Goal: Information Seeking & Learning: Learn about a topic

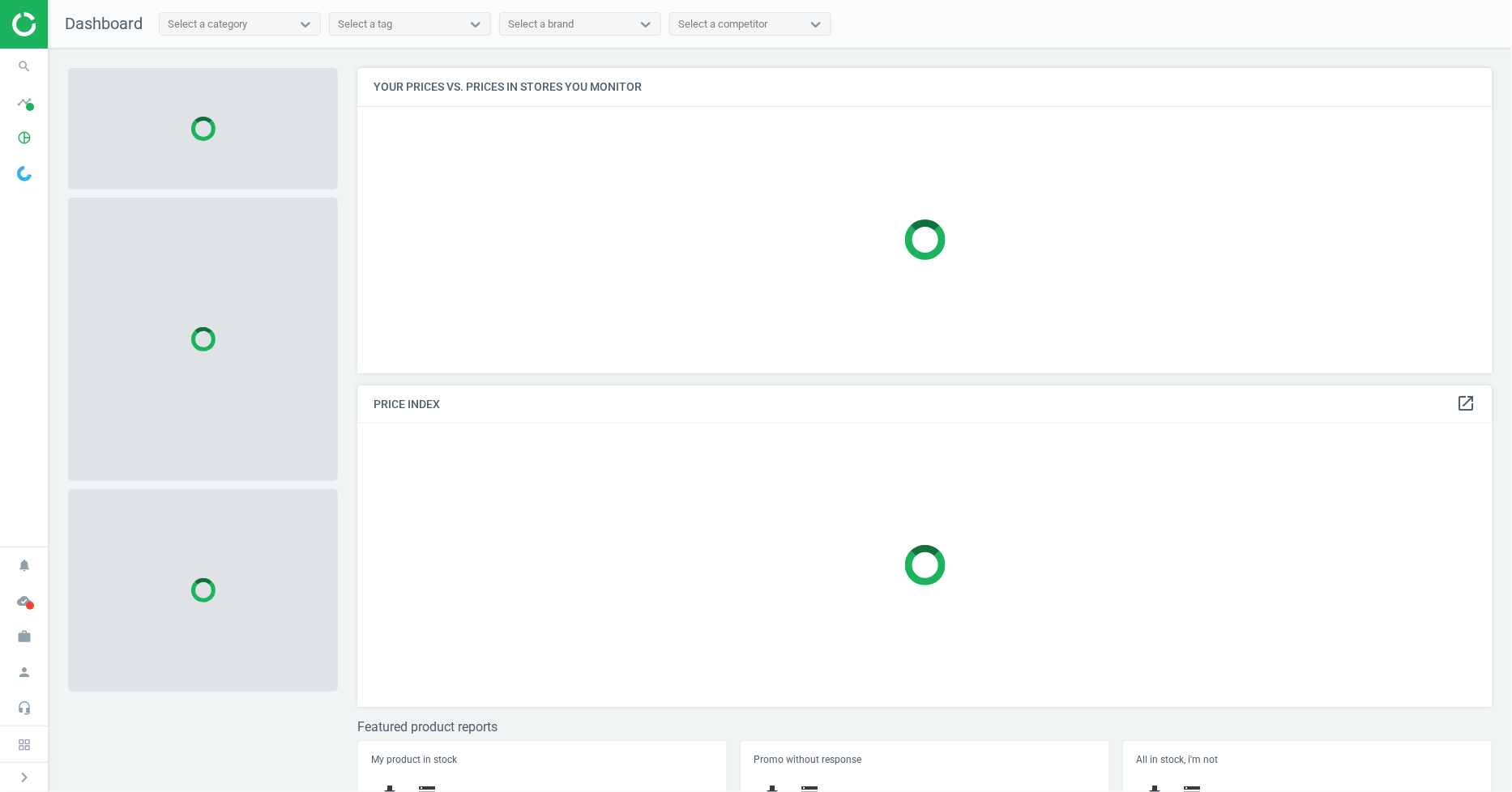
scroll to position [334, 1150]
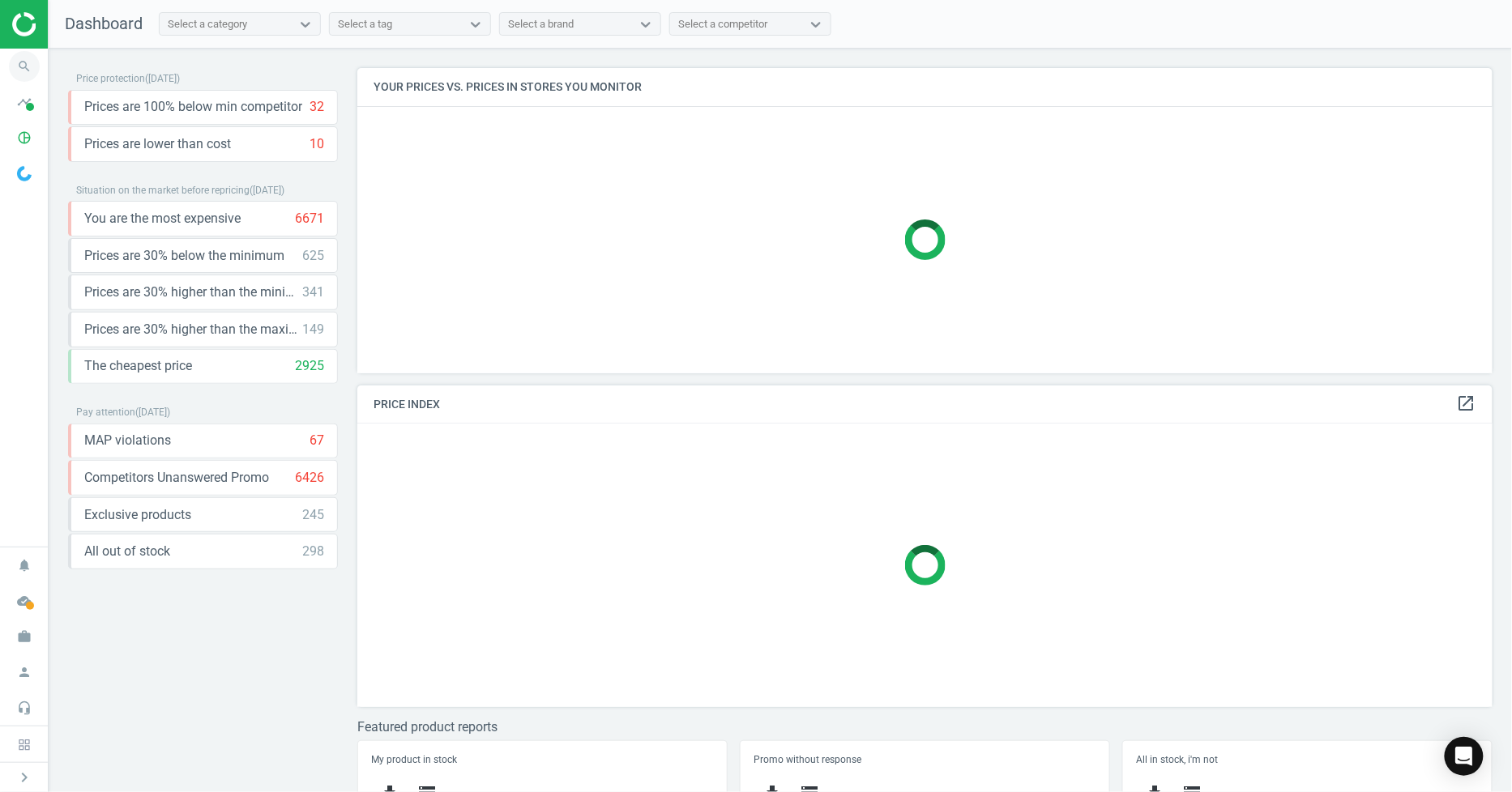
click at [28, 69] on icon "search" at bounding box center [25, 66] width 31 height 31
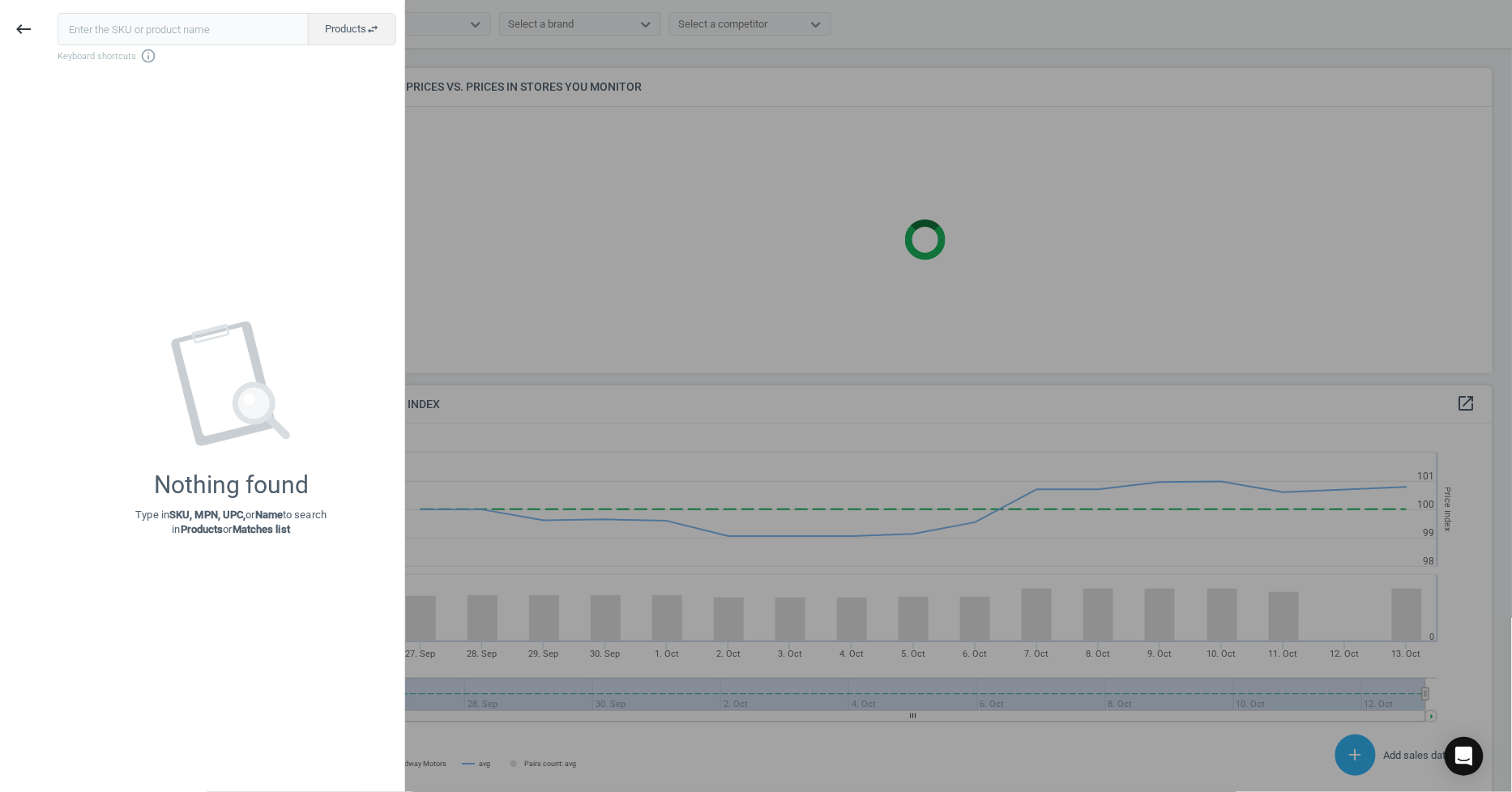
scroll to position [401, 1150]
type input "1024507"
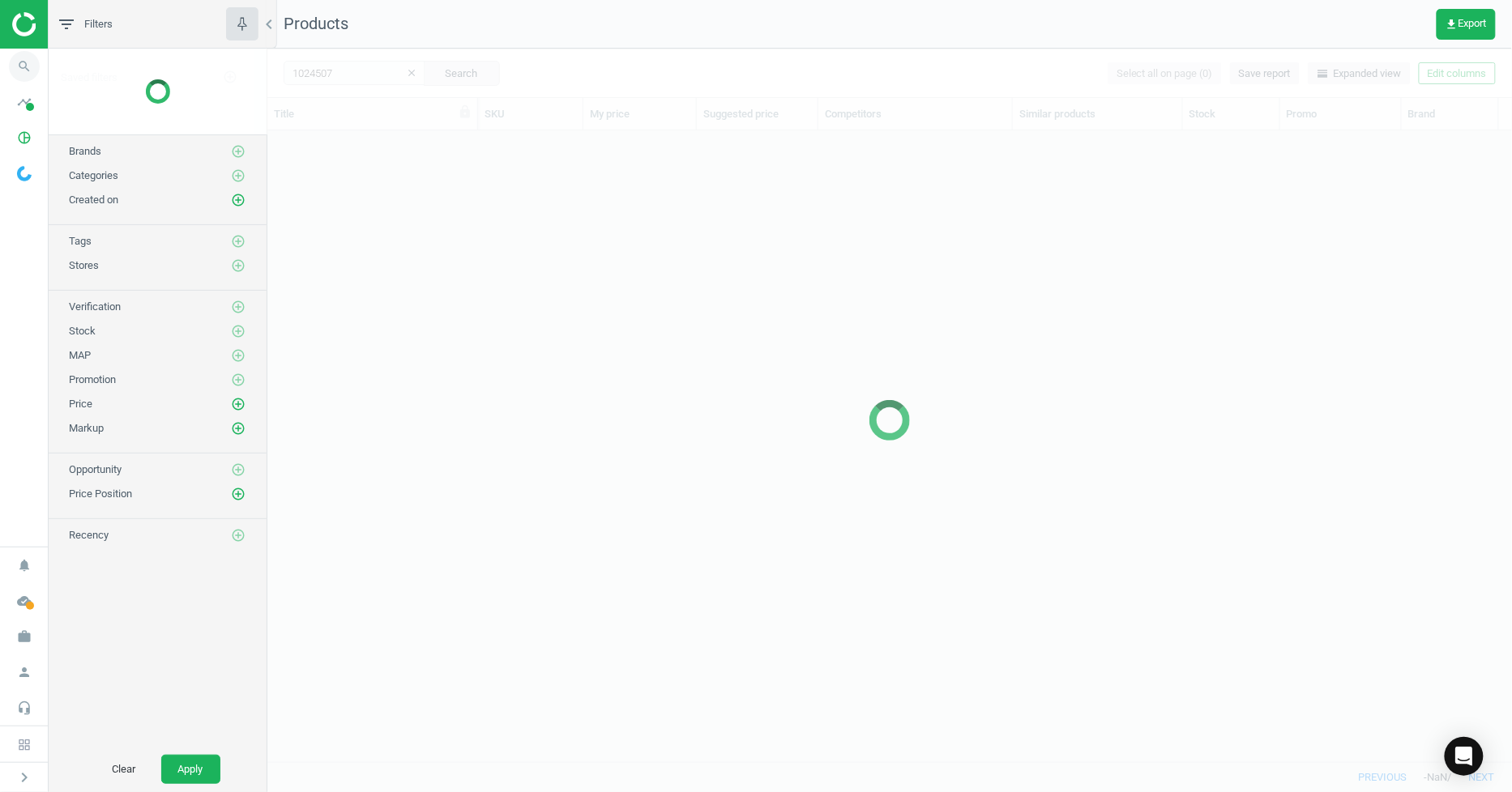
scroll to position [604, 1231]
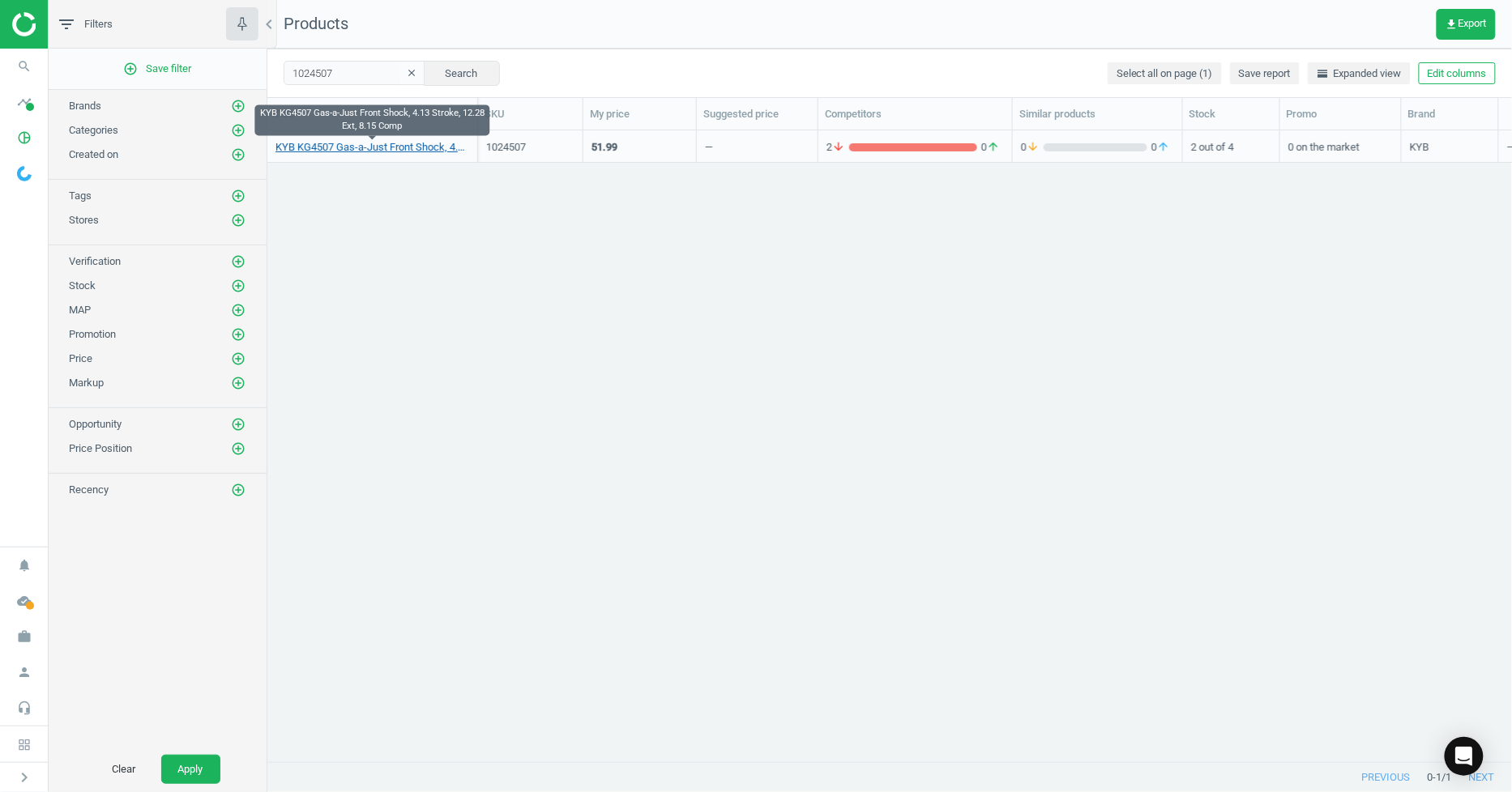
click at [396, 149] on link "KYB KG4507 Gas-a-Just Front Shock, 4.13 Stroke, 12.28 Ext, 8.15 Comp" at bounding box center [372, 147] width 194 height 15
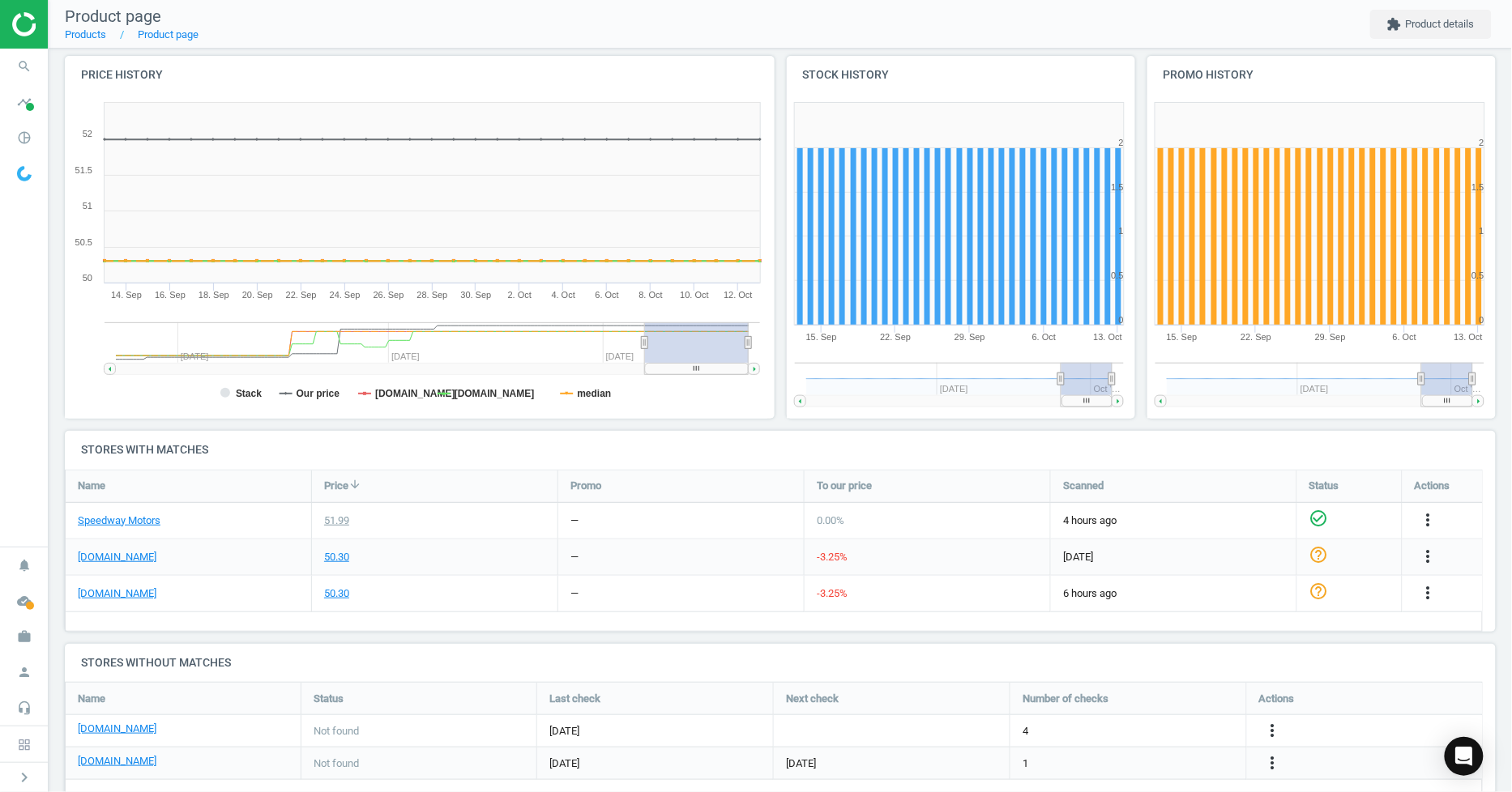
scroll to position [215, 0]
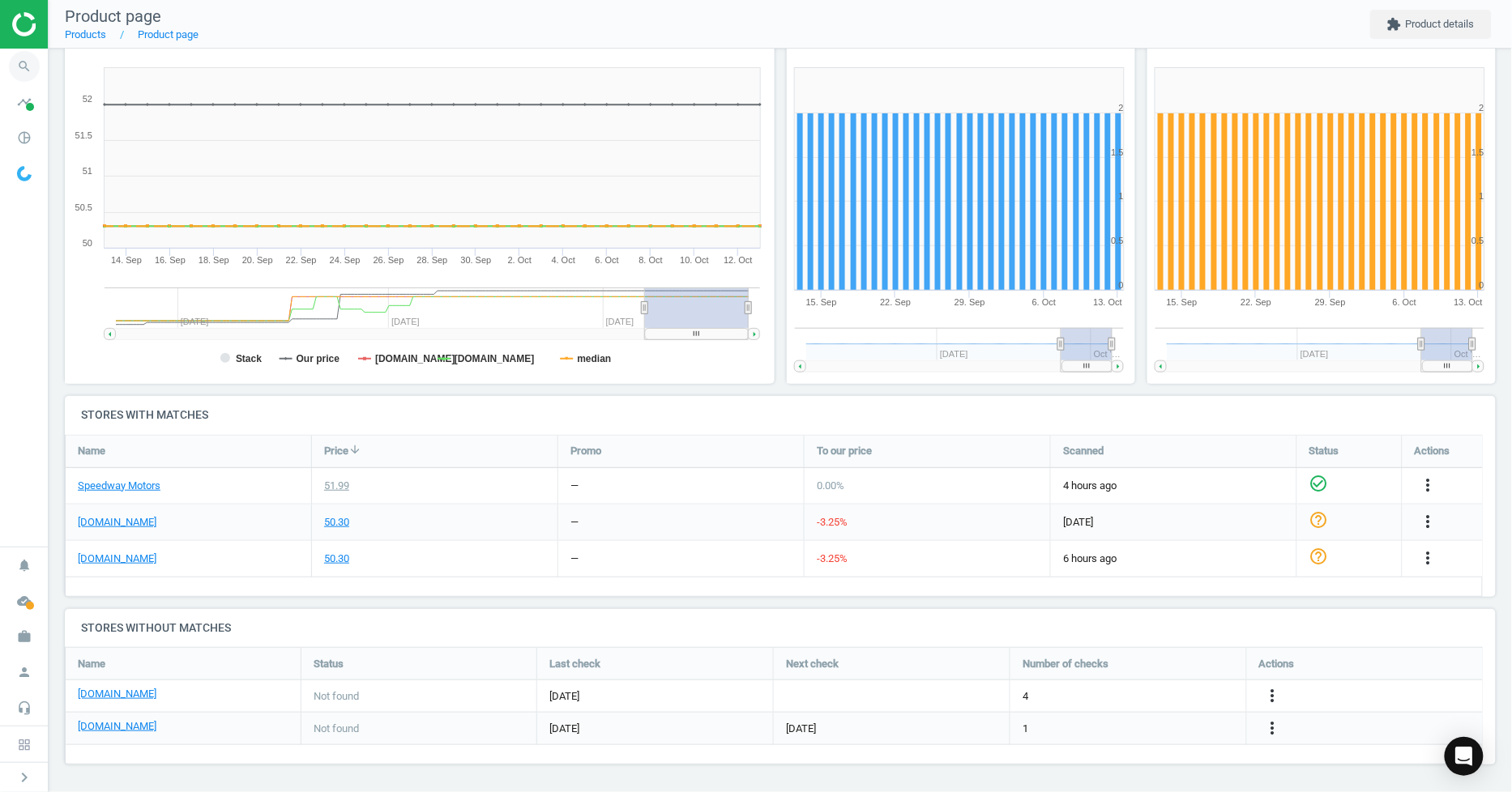
click at [26, 44] on div at bounding box center [24, 24] width 48 height 48
click at [33, 55] on icon "search" at bounding box center [25, 66] width 31 height 31
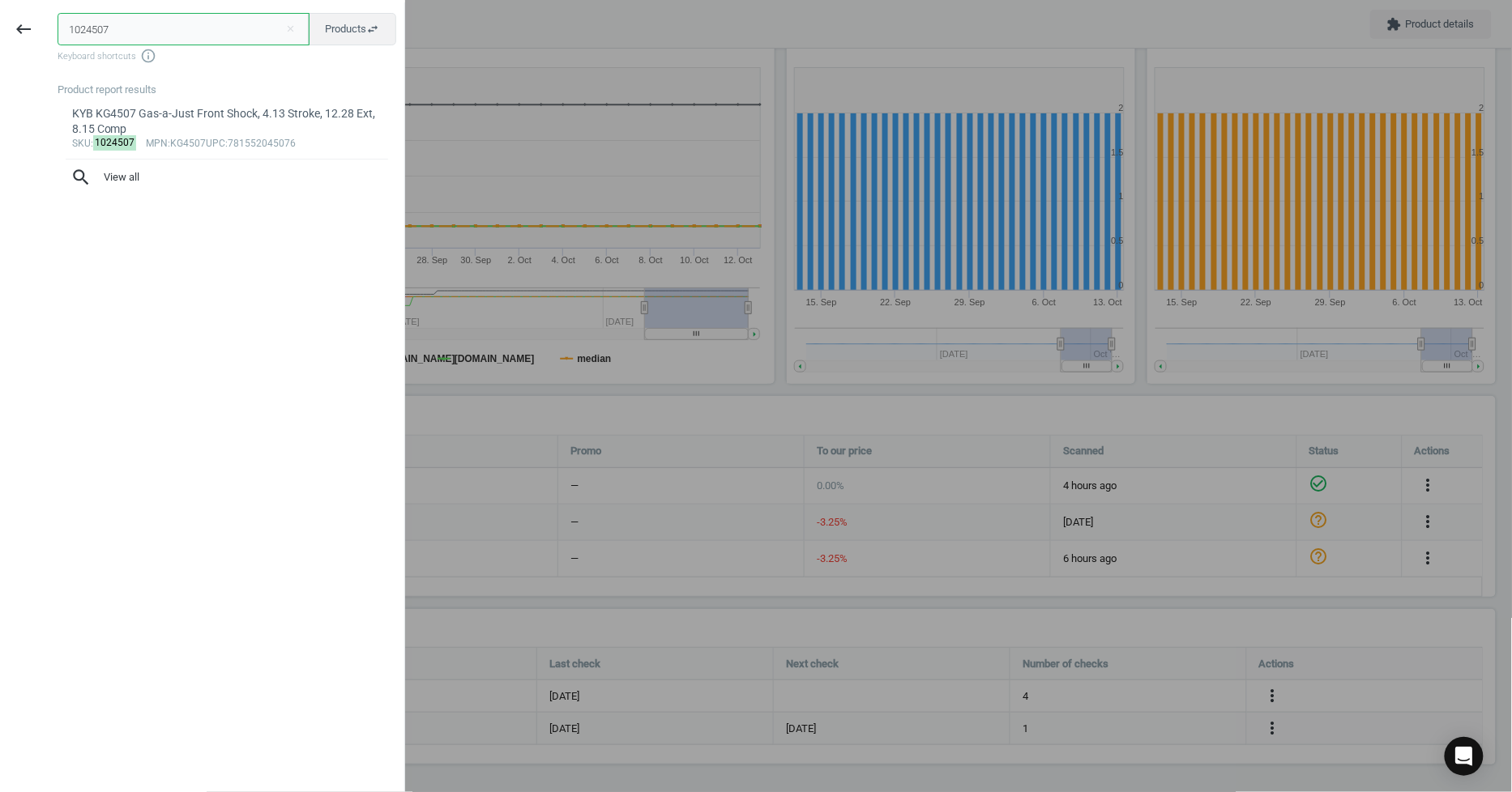
paste input "61340SRT"
type input "1061340SRT"
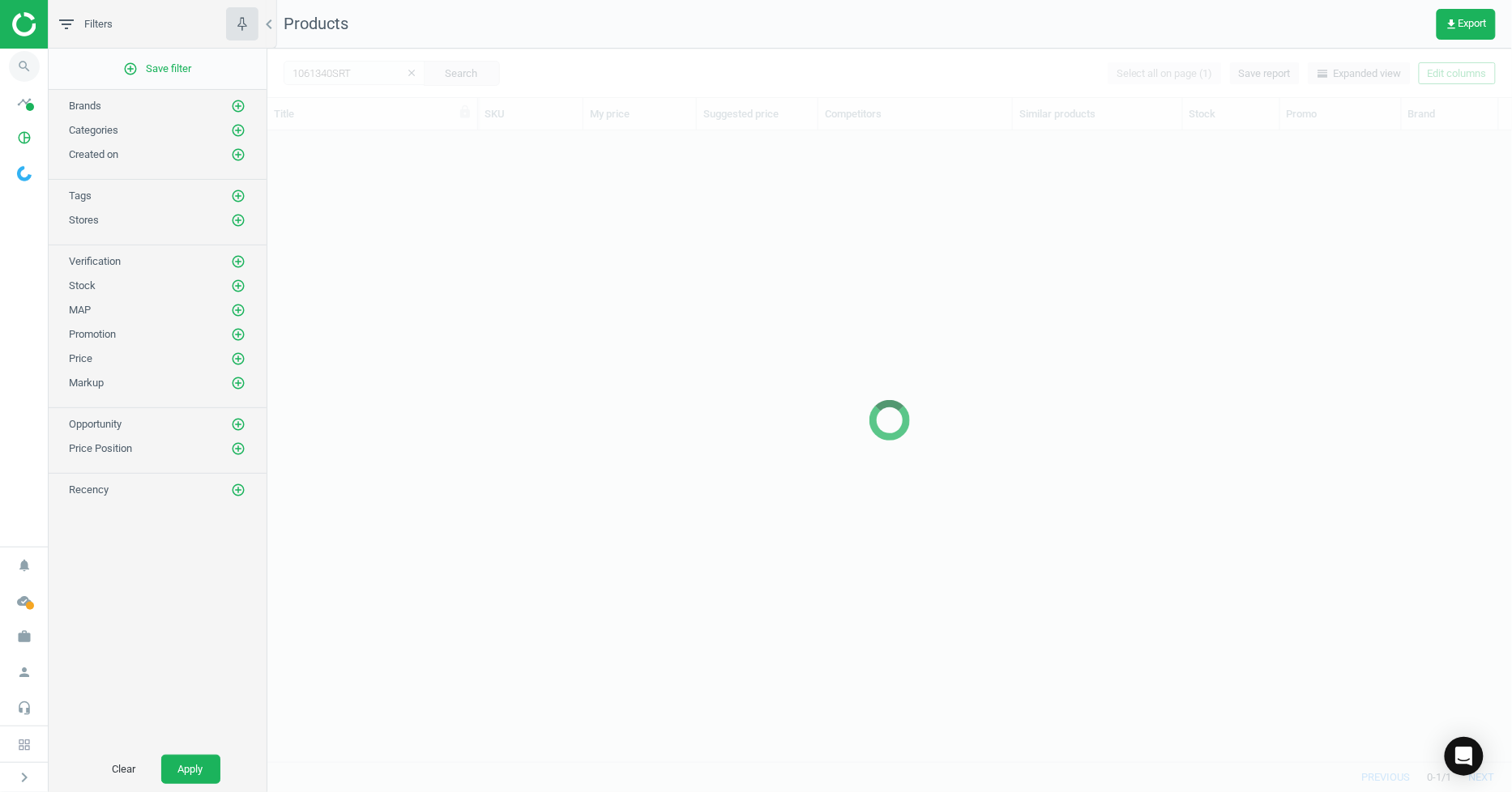
scroll to position [604, 1231]
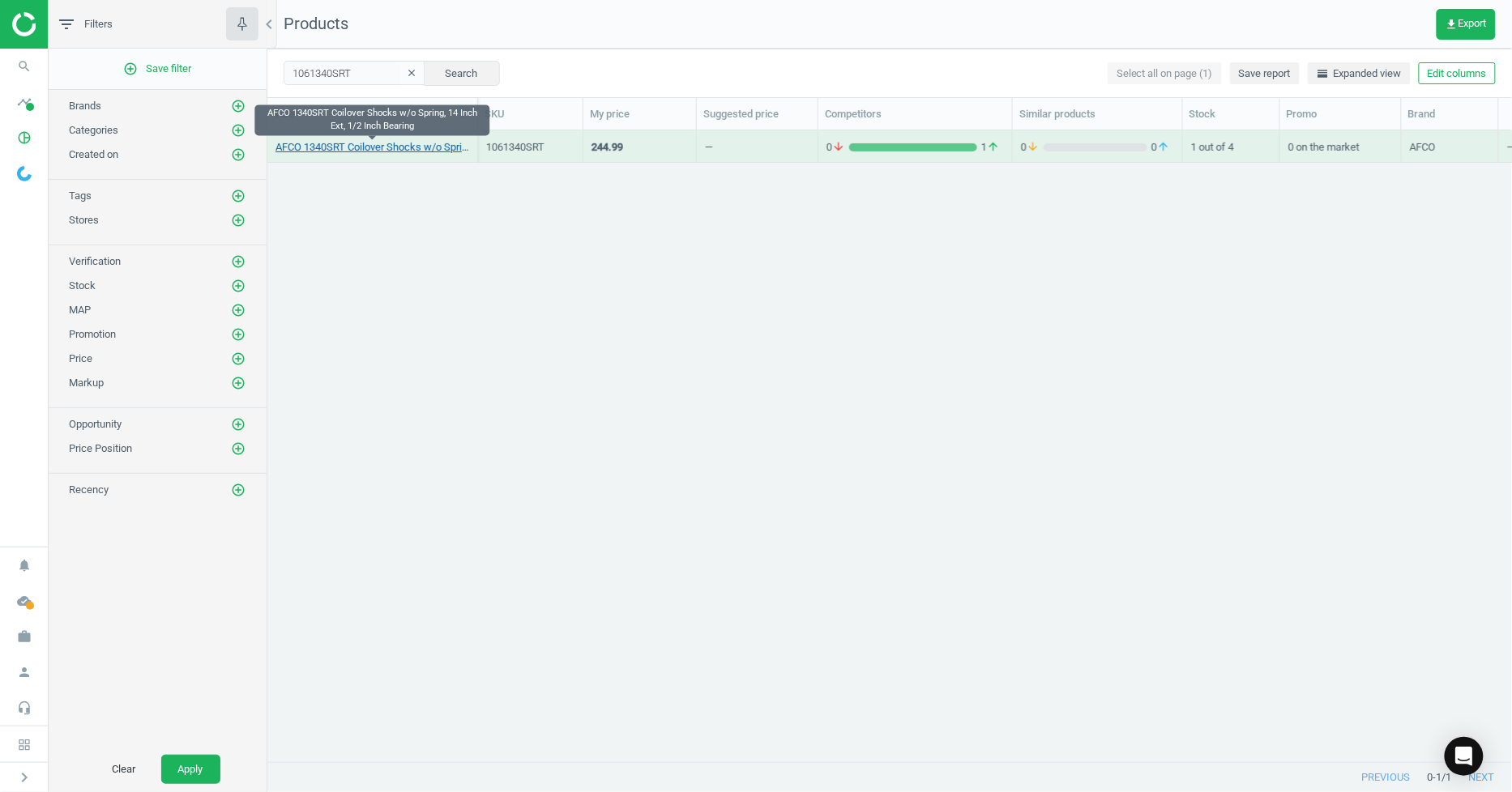
click at [397, 149] on link "AFCO 1340SRT Coilover Shocks w/o Spring, 14 Inch Ext, 1/2 Inch Bearing" at bounding box center [372, 147] width 194 height 15
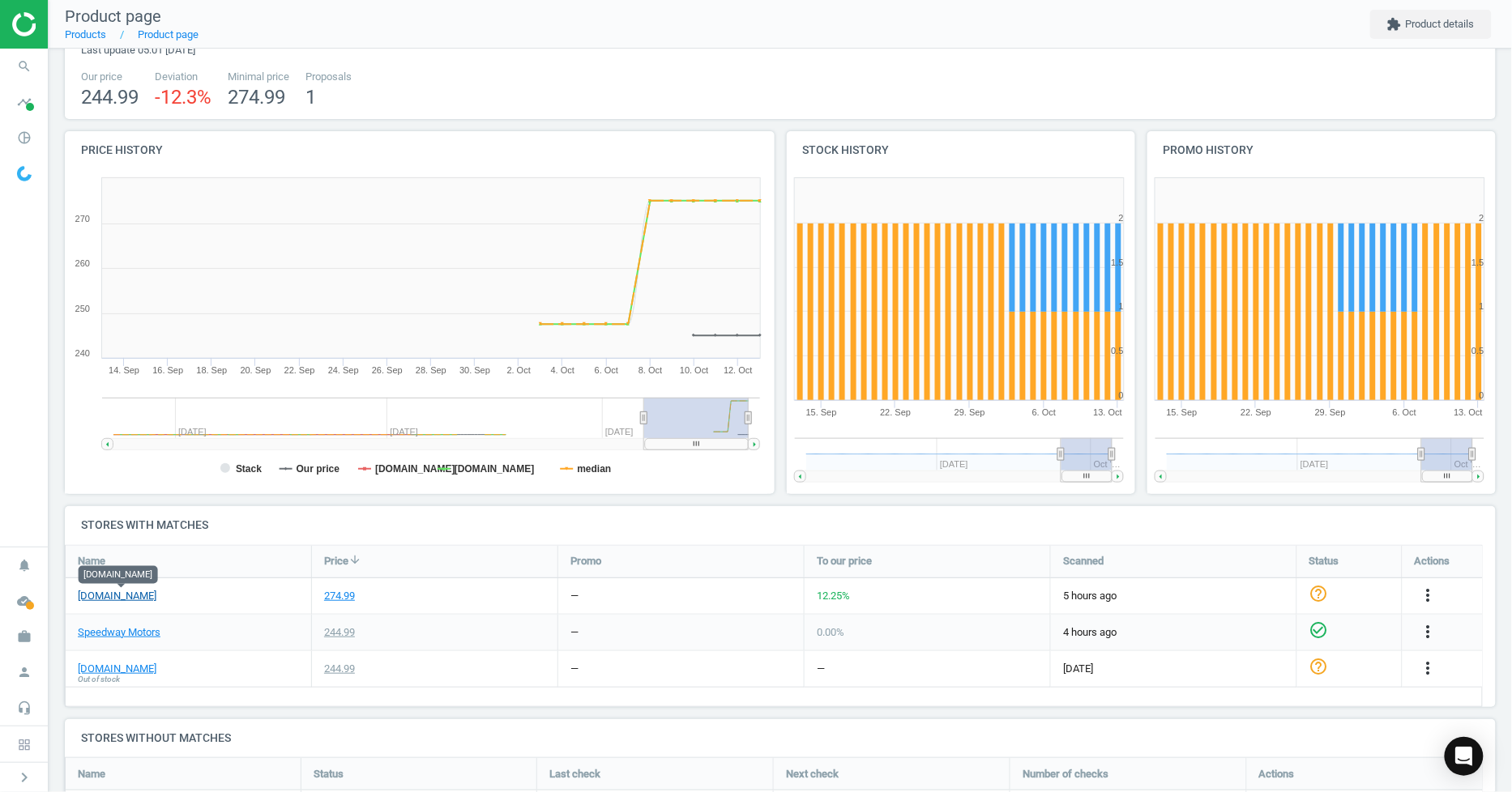
click at [125, 591] on link "[DOMAIN_NAME]" at bounding box center [117, 597] width 78 height 15
click at [33, 60] on icon "search" at bounding box center [25, 66] width 31 height 31
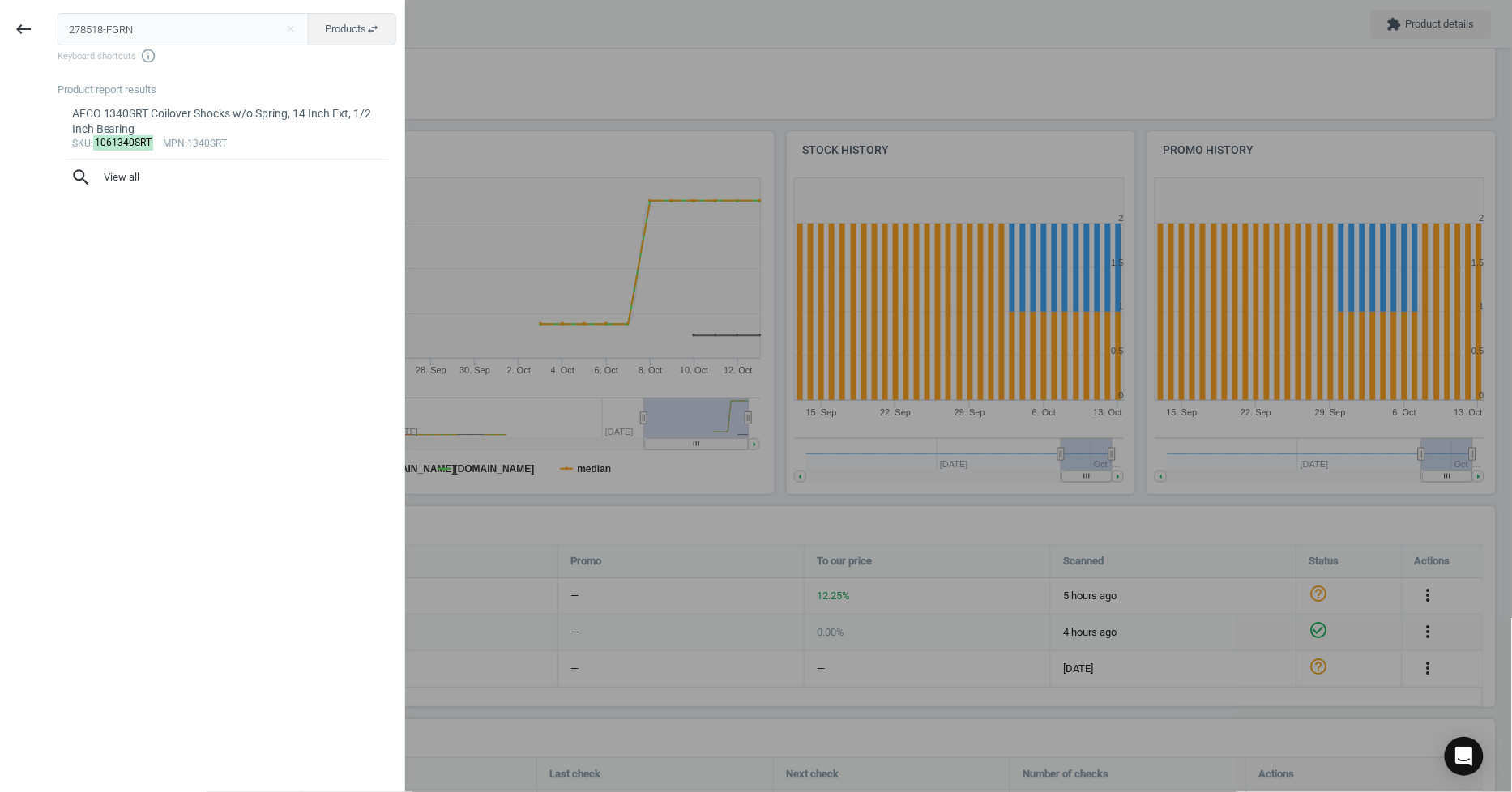
type input "278518-FGRN"
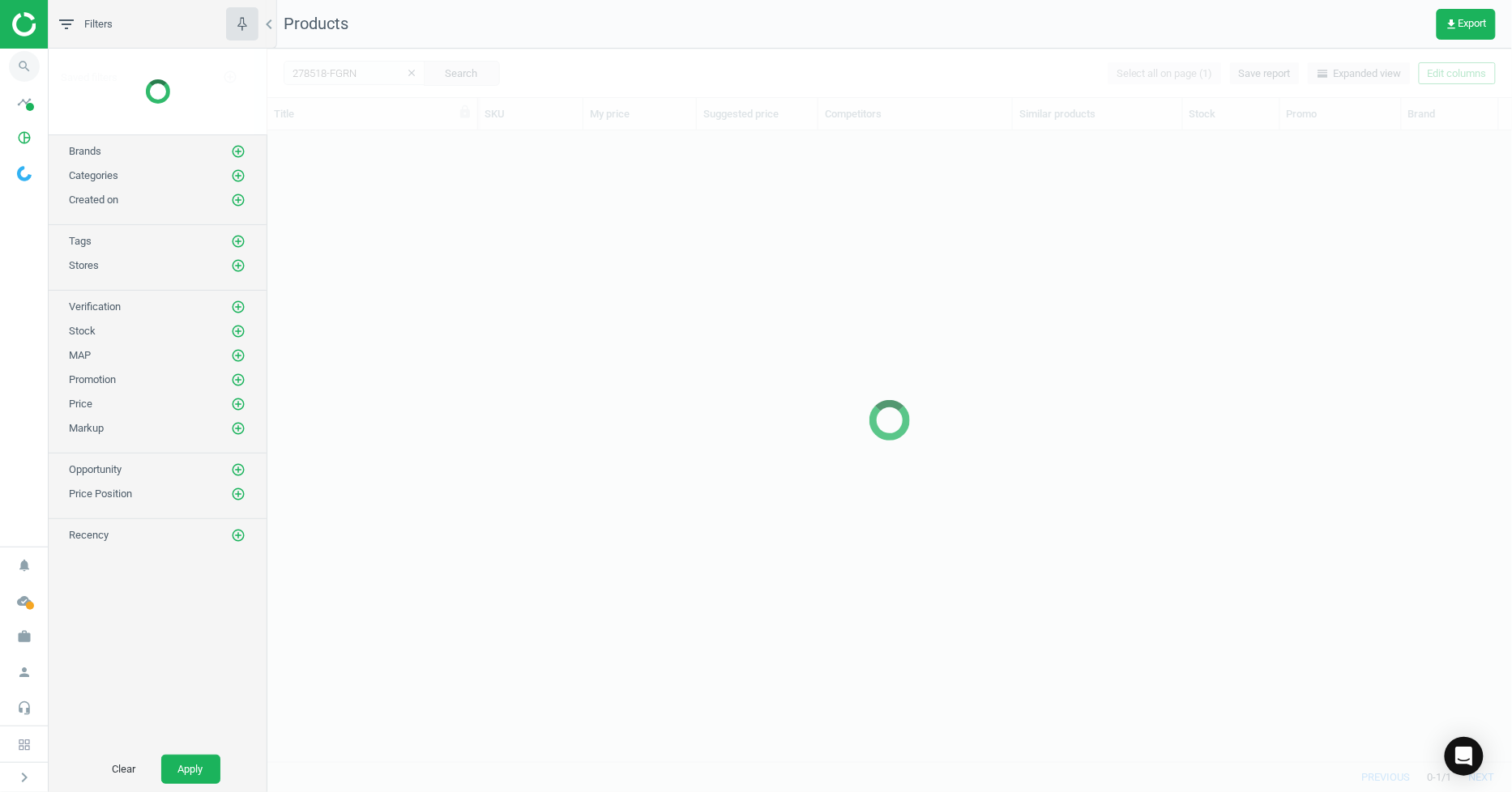
scroll to position [604, 1231]
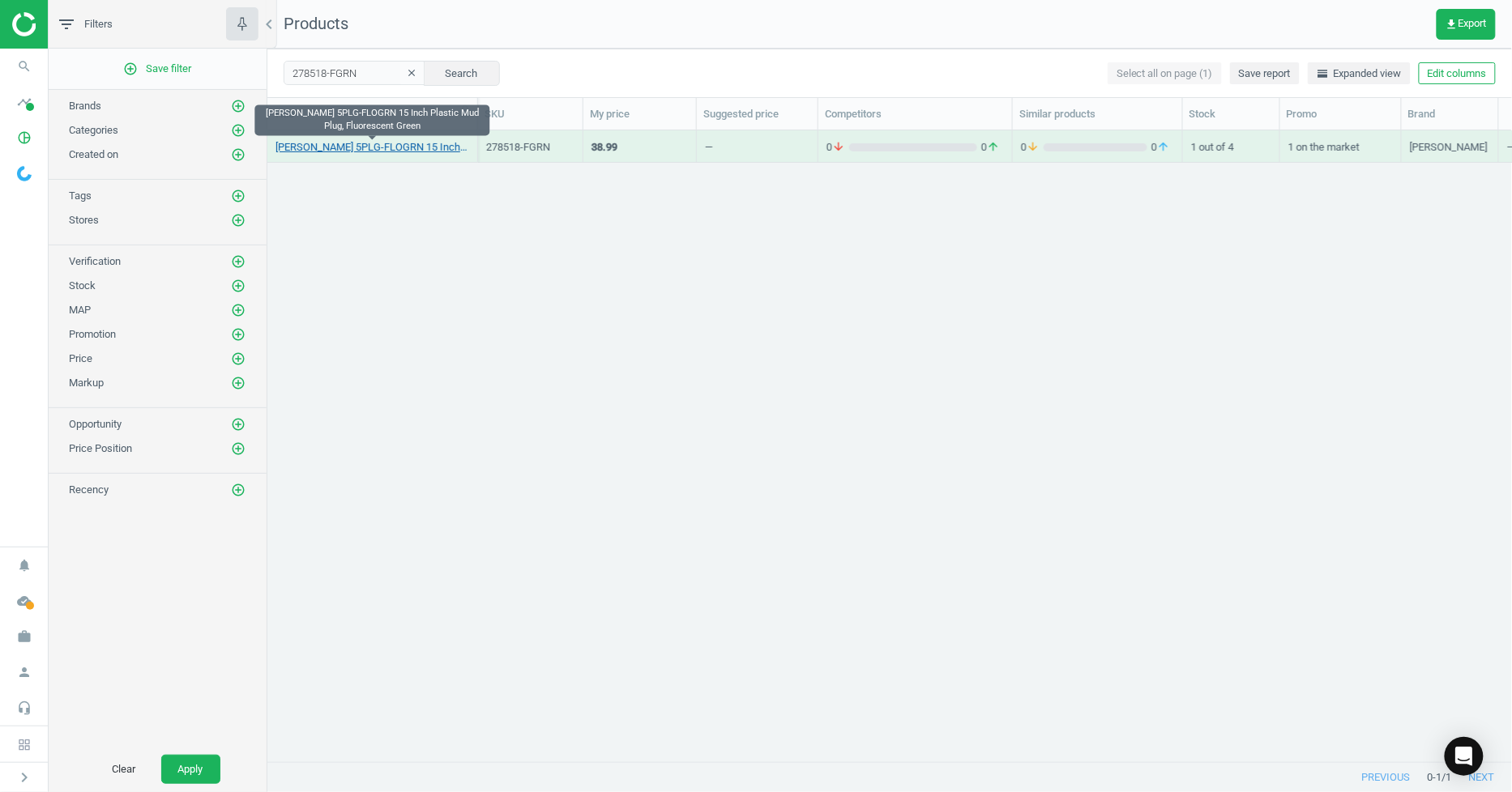
click at [371, 142] on link "[PERSON_NAME] 5PLG-FLOGRN 15 Inch Plastic Mud Plug, Fluorescent Green" at bounding box center [372, 147] width 194 height 15
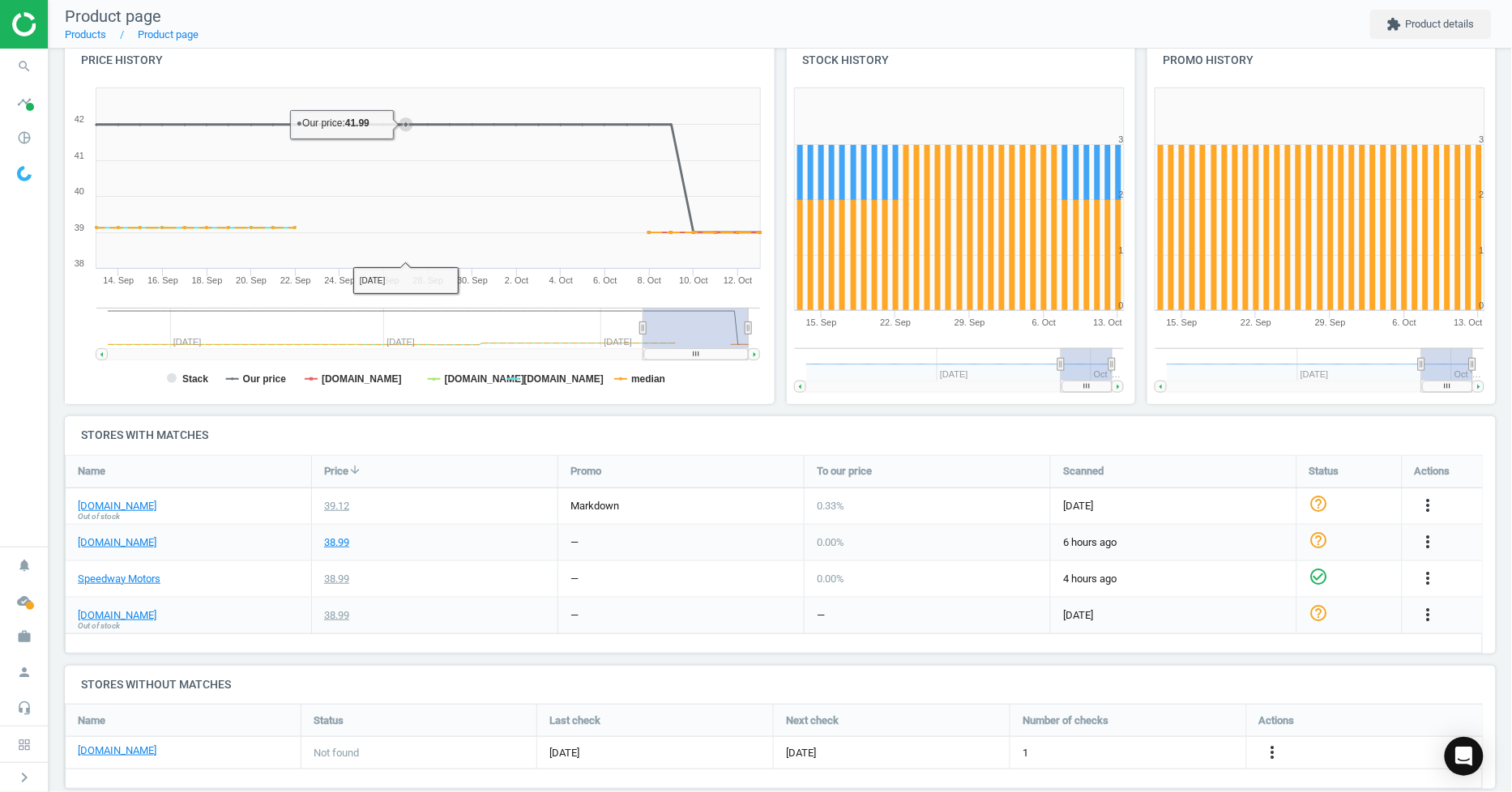
scroll to position [205, 0]
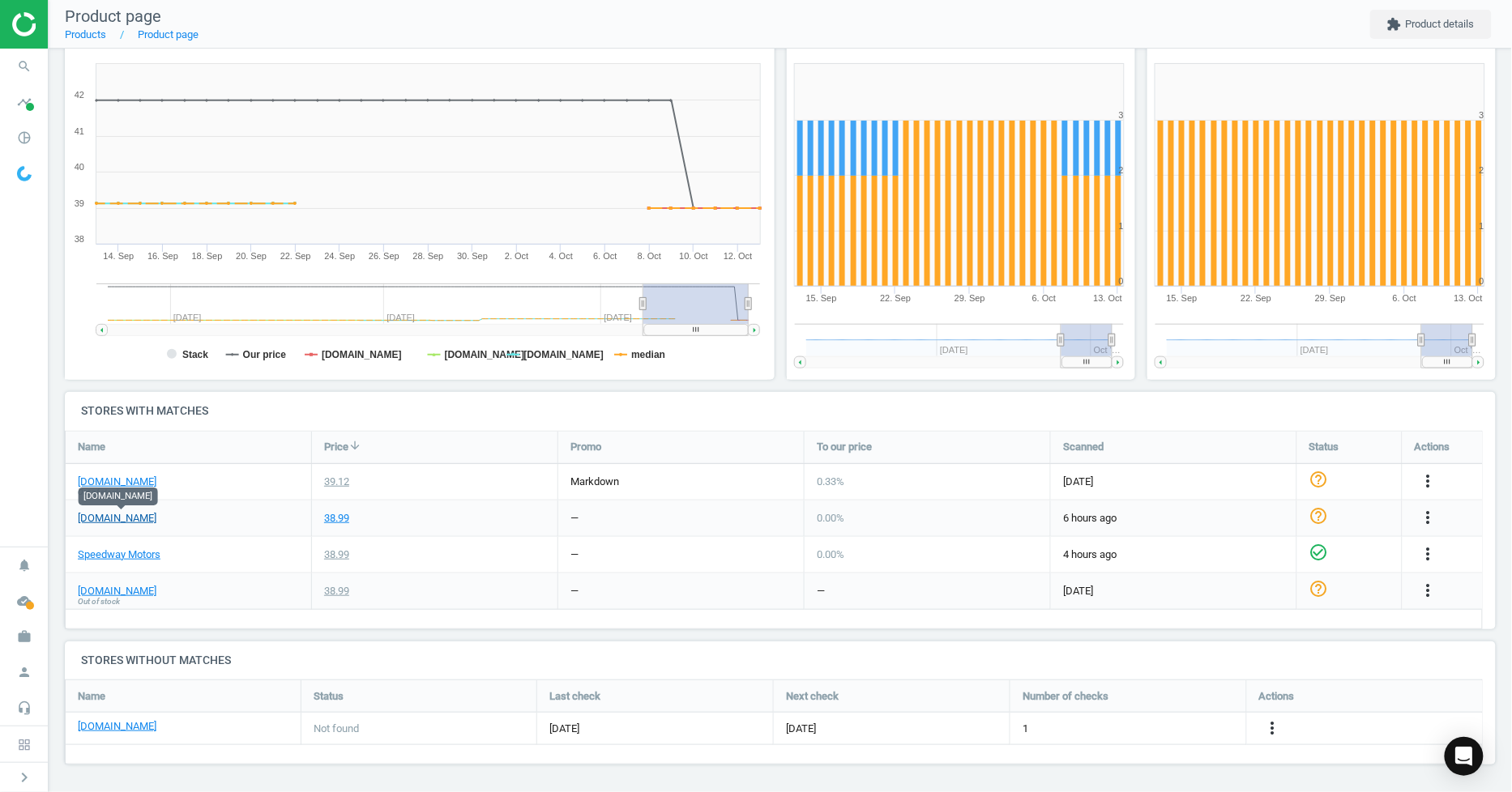
click at [131, 522] on link "[DOMAIN_NAME]" at bounding box center [117, 518] width 78 height 15
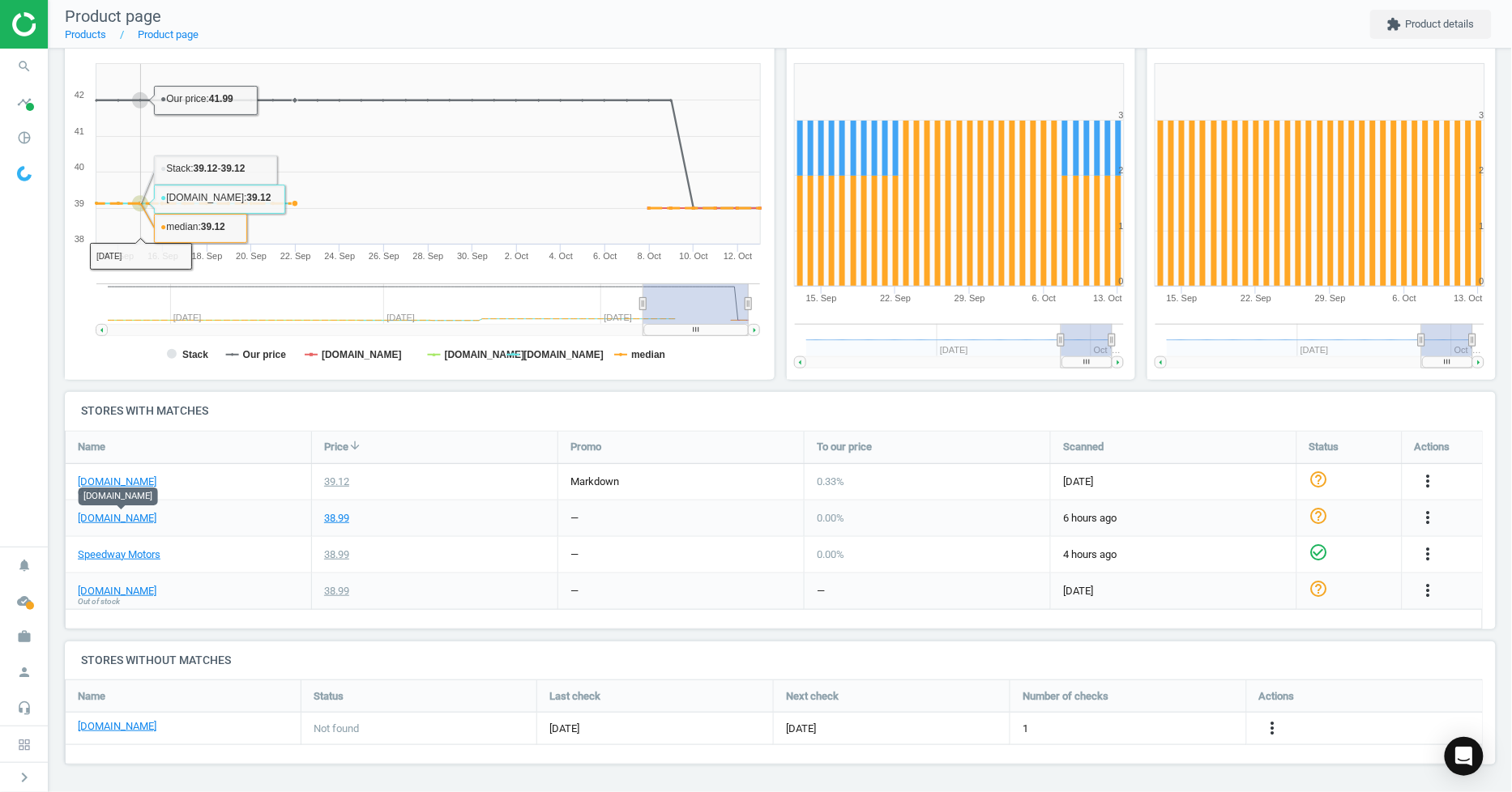
scroll to position [0, 0]
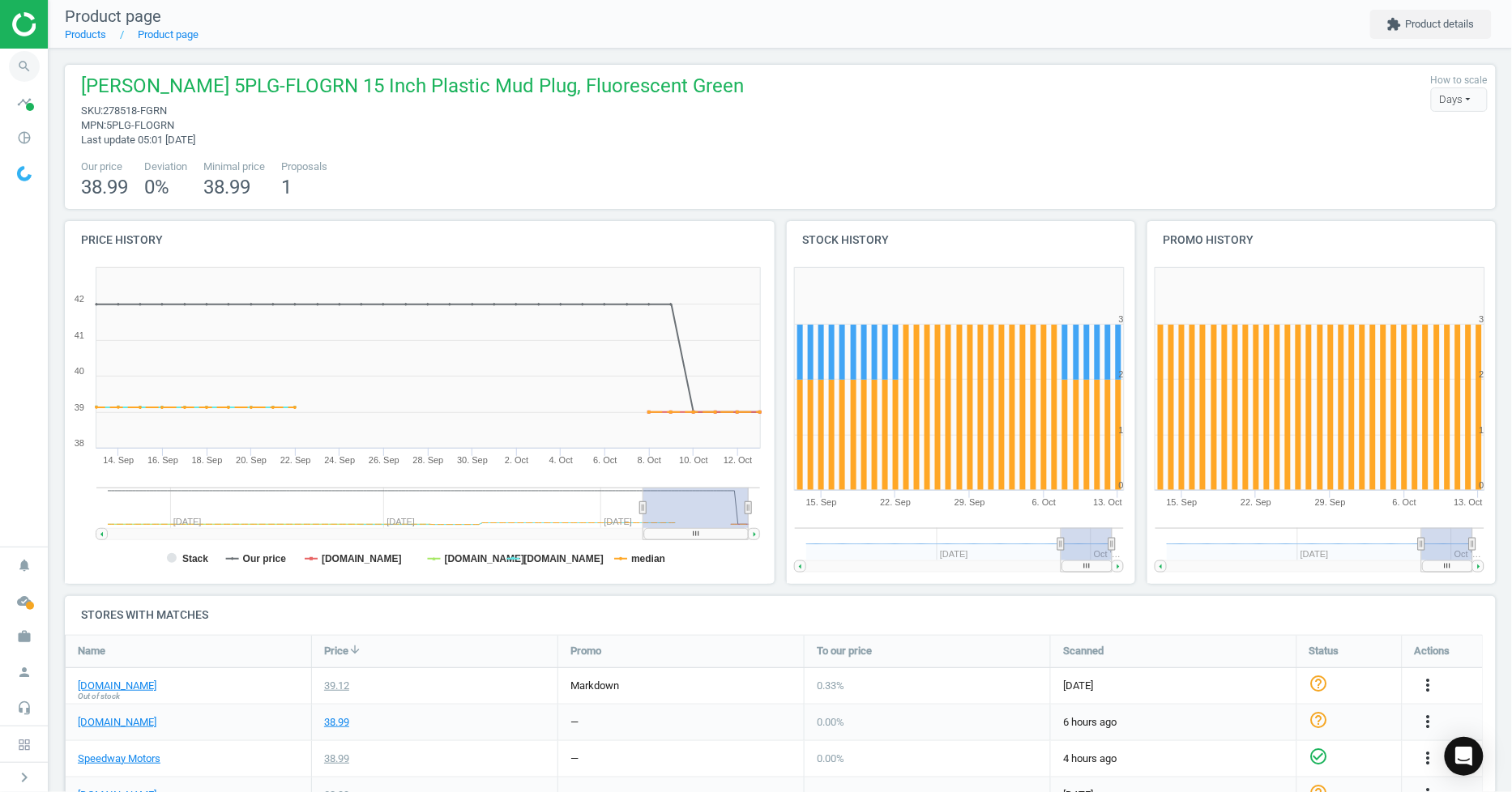
click at [29, 55] on icon "search" at bounding box center [25, 66] width 31 height 31
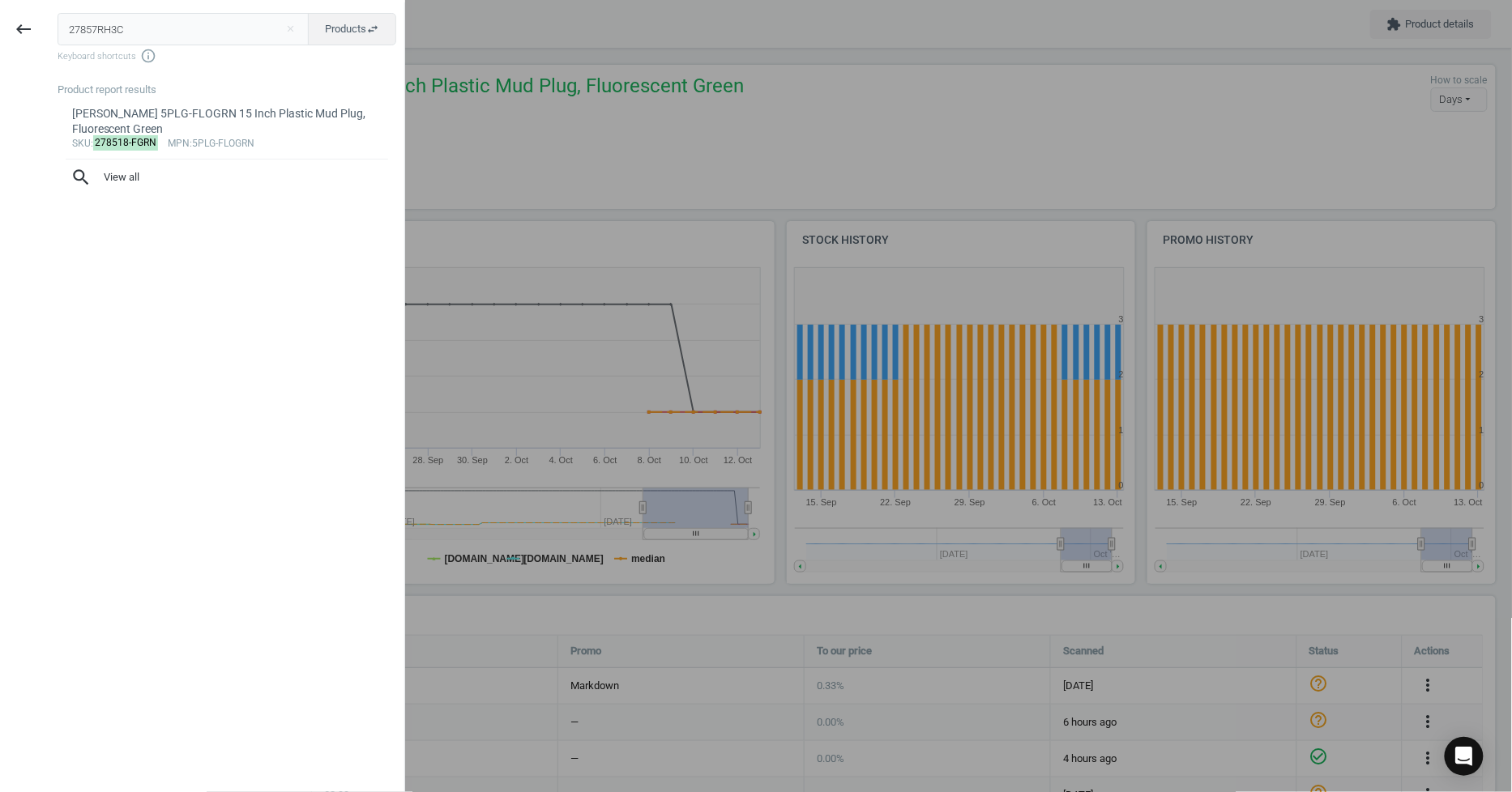
type input "27857RH3C"
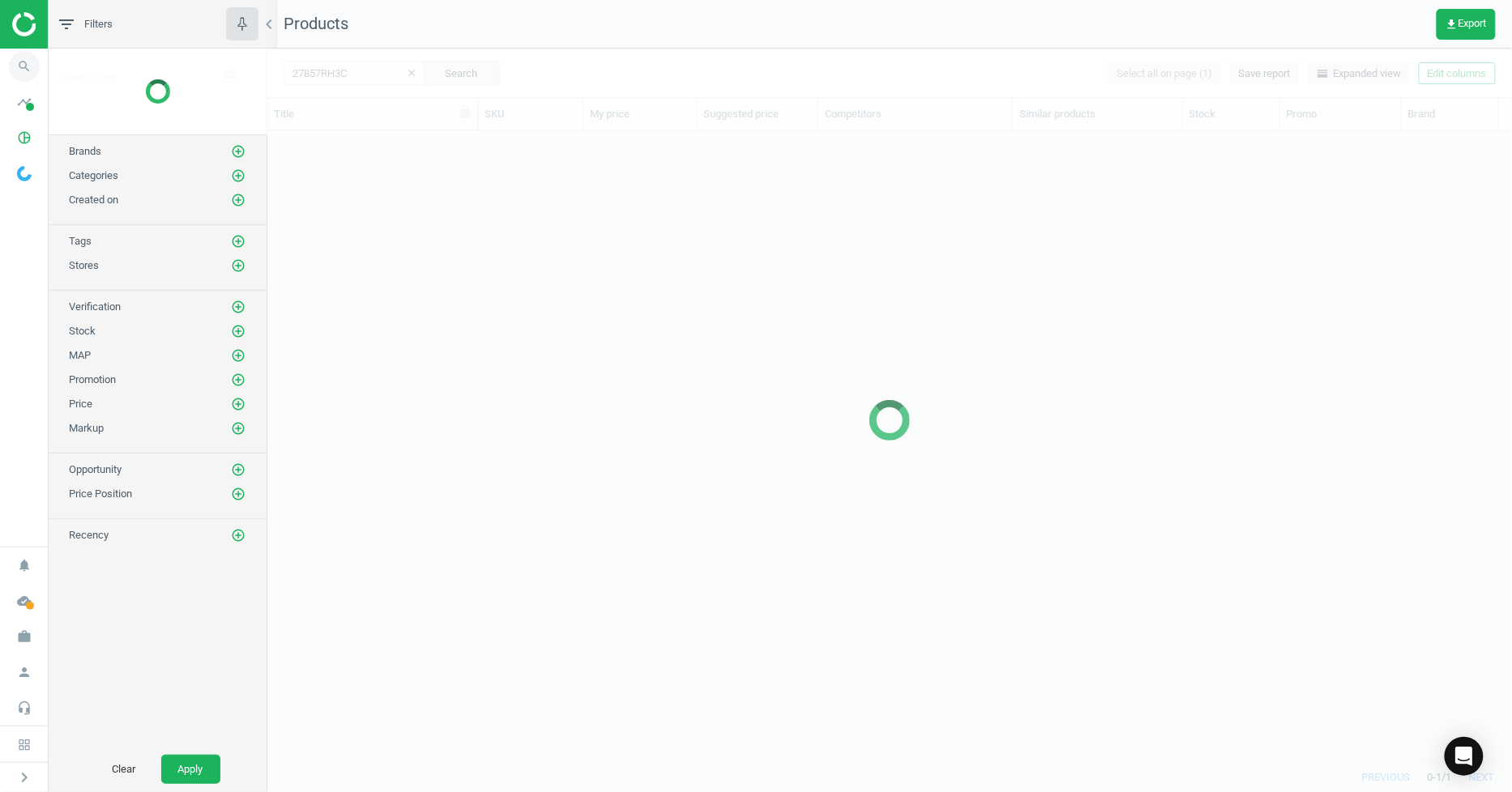
scroll to position [604, 1231]
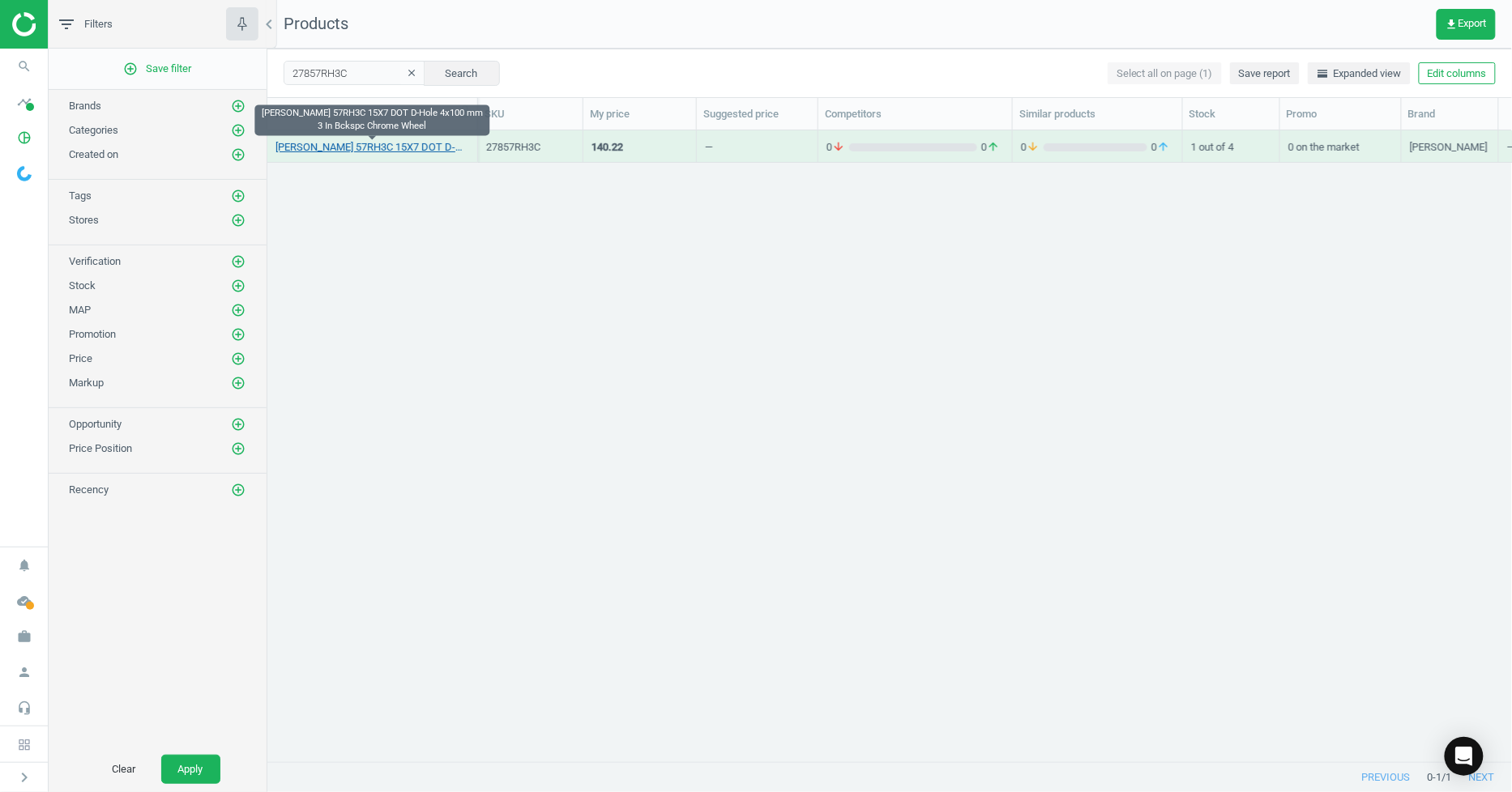
click at [377, 152] on link "[PERSON_NAME] 57RH3C 15X7 DOT D-Hole 4x100 mm 3 In Bckspc Chrome Wheel" at bounding box center [372, 147] width 194 height 15
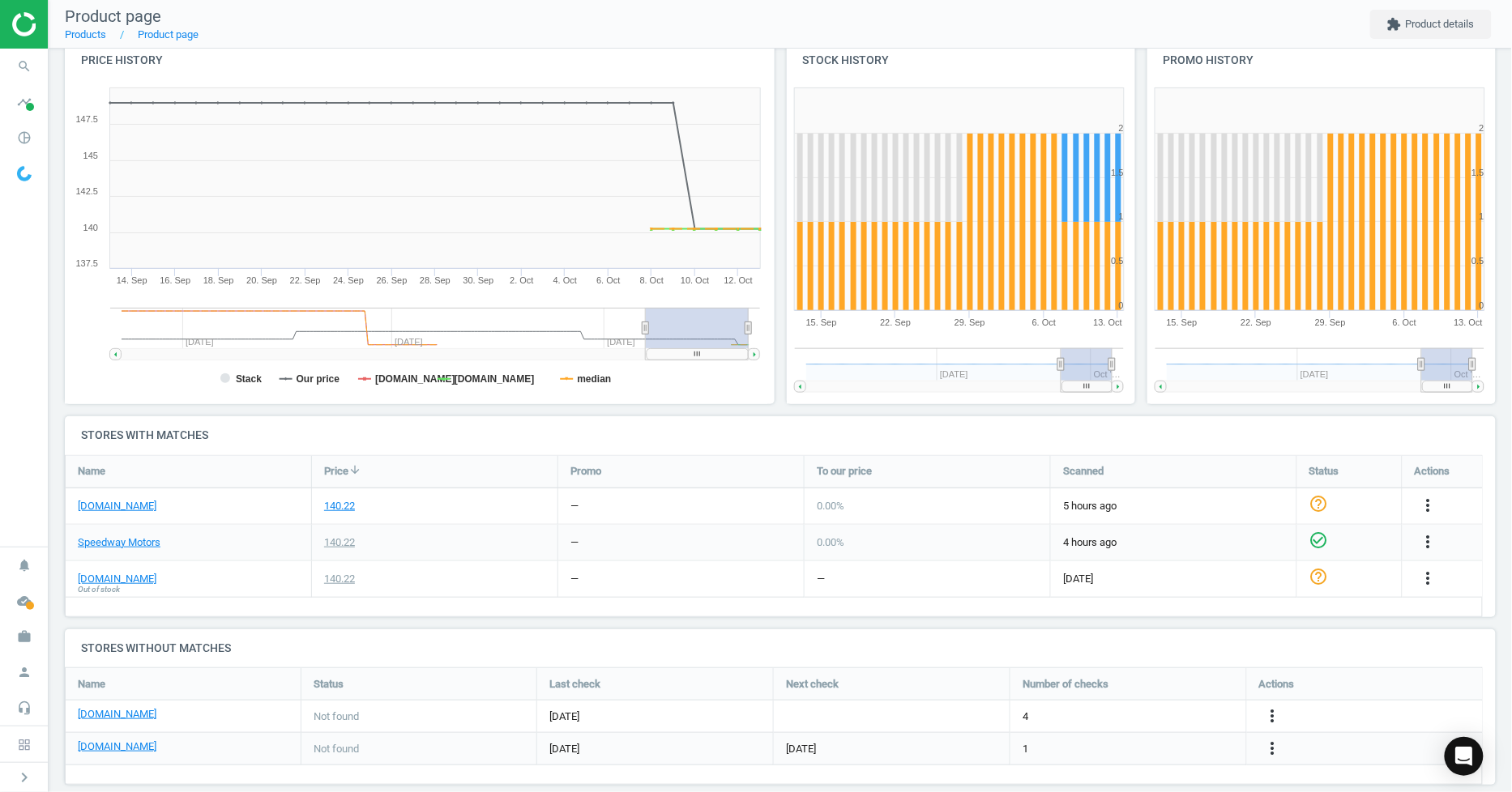
scroll to position [200, 0]
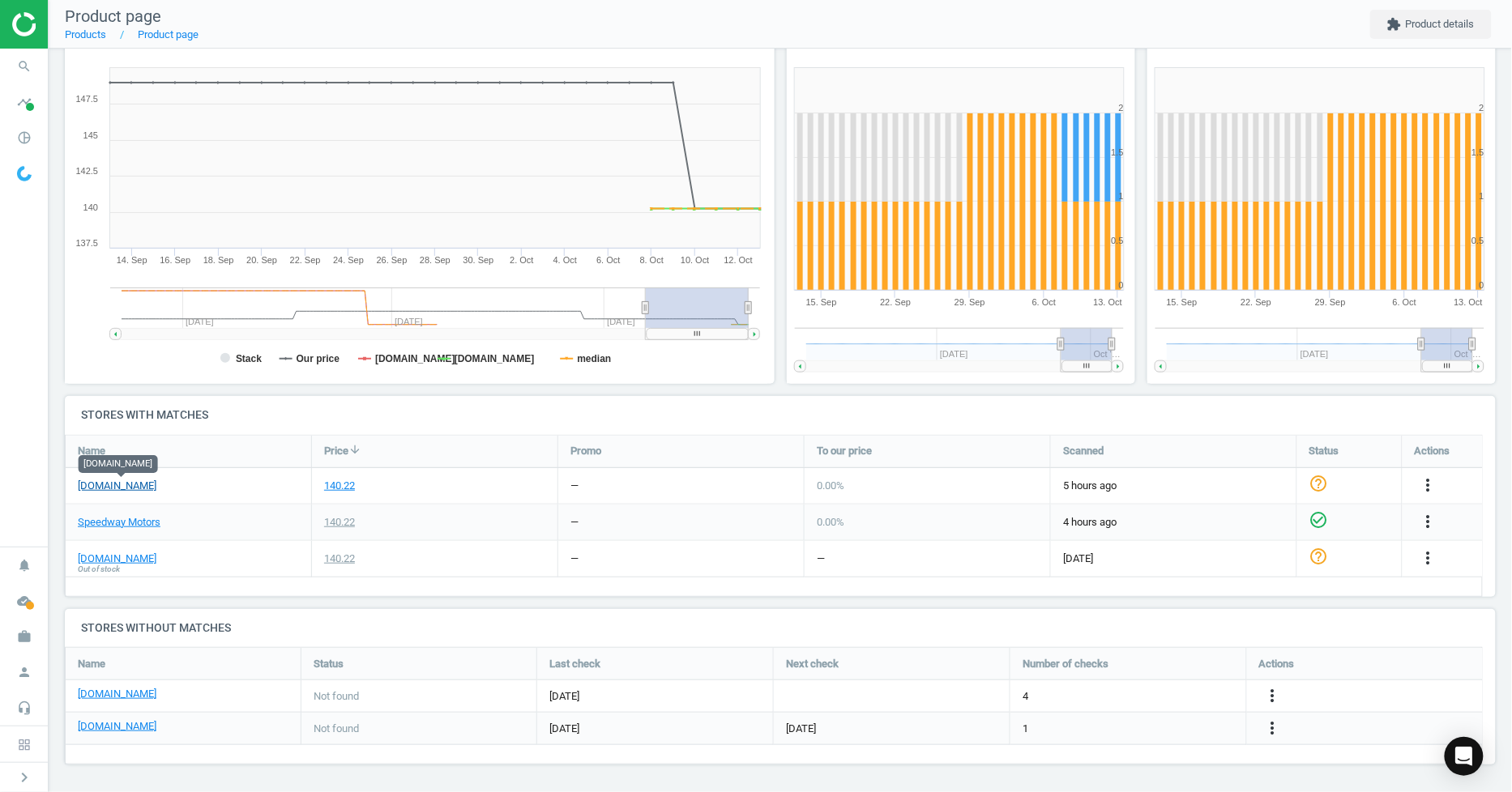
click at [128, 487] on link "[DOMAIN_NAME]" at bounding box center [117, 486] width 78 height 15
click at [28, 85] on span "timeline" at bounding box center [24, 102] width 48 height 35
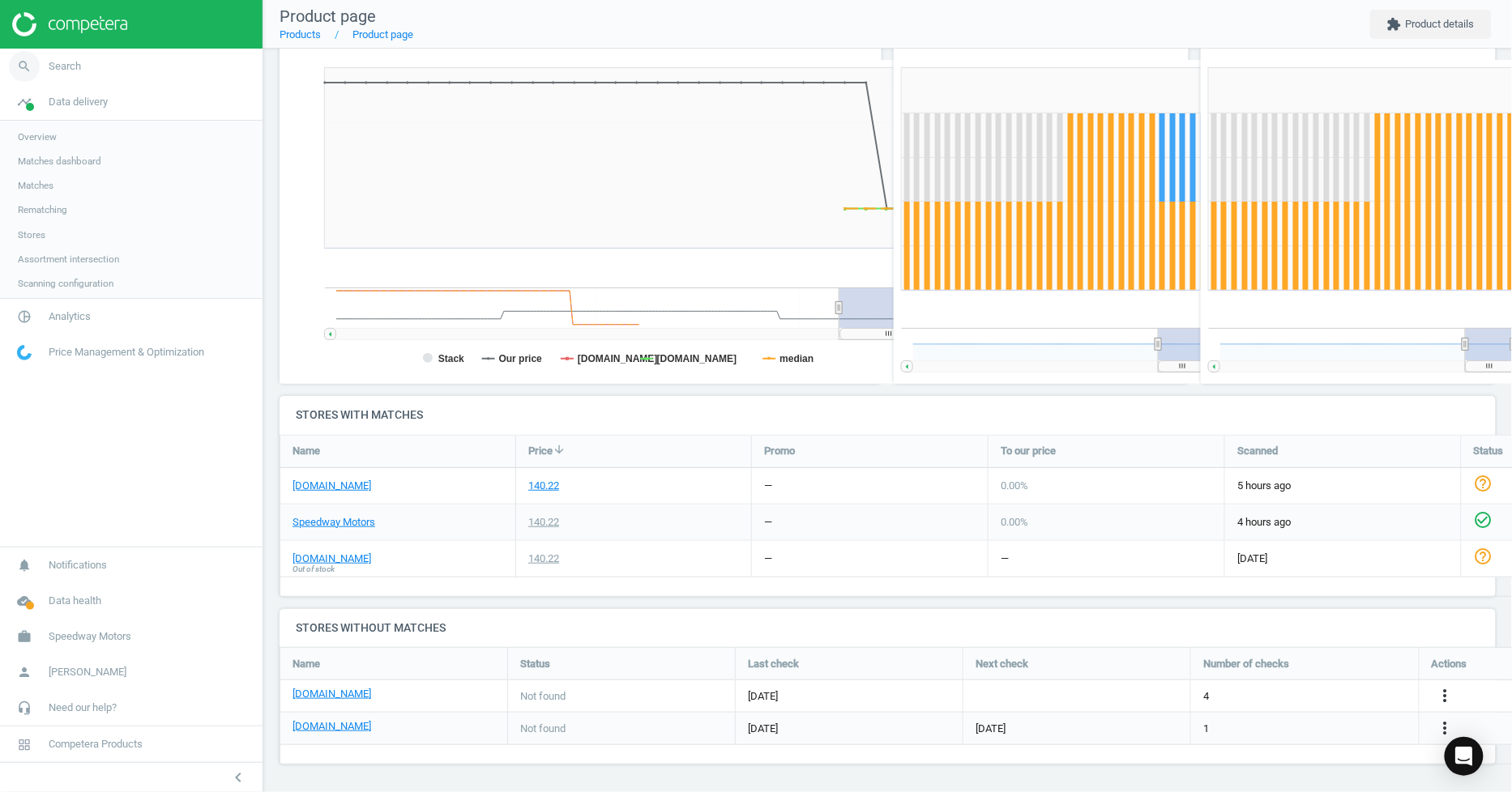
scroll to position [9, 8]
click at [26, 71] on icon "search" at bounding box center [25, 66] width 31 height 31
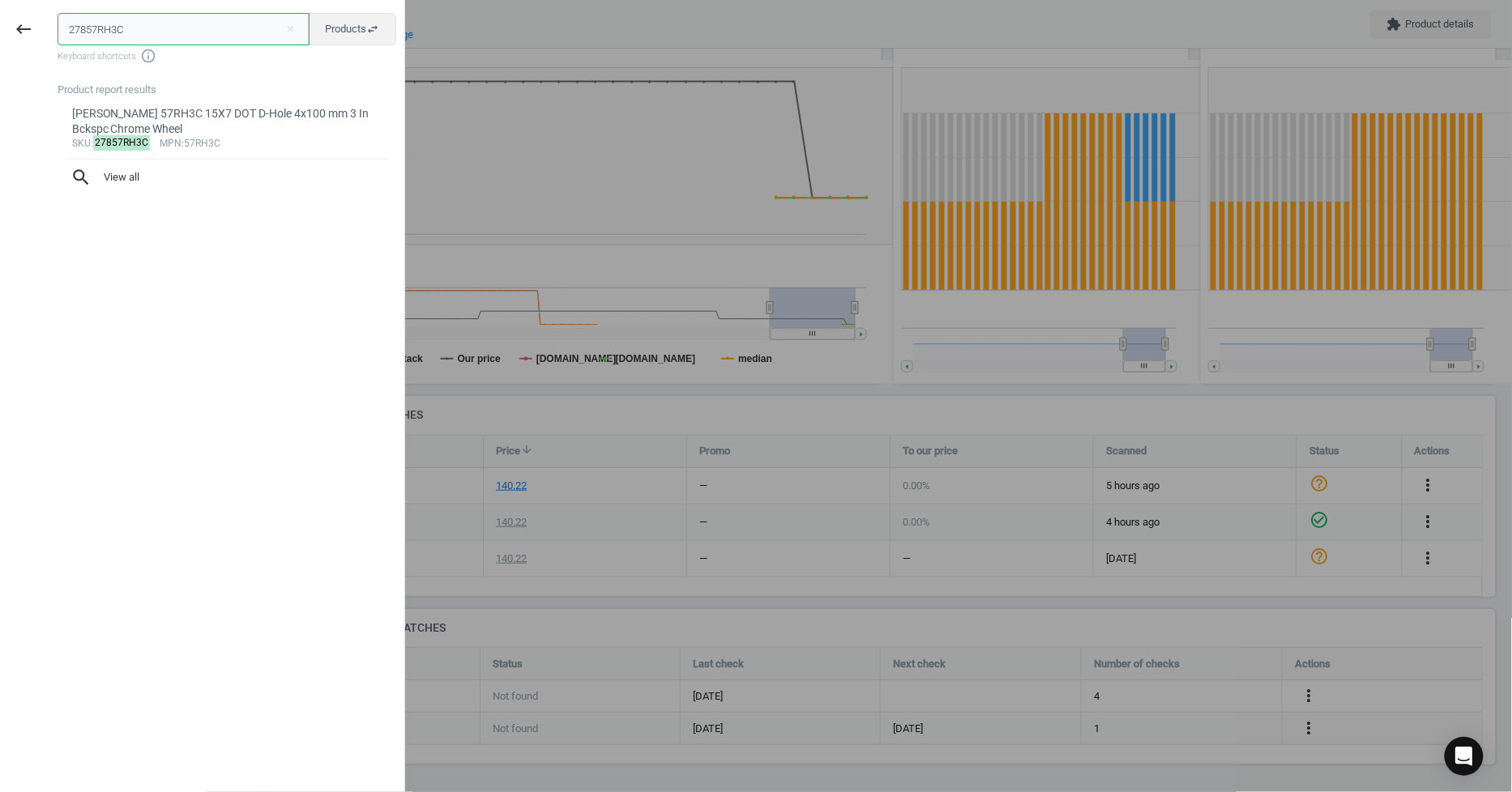
scroll to position [353, 320]
paste input "319149112"
type input "319149112"
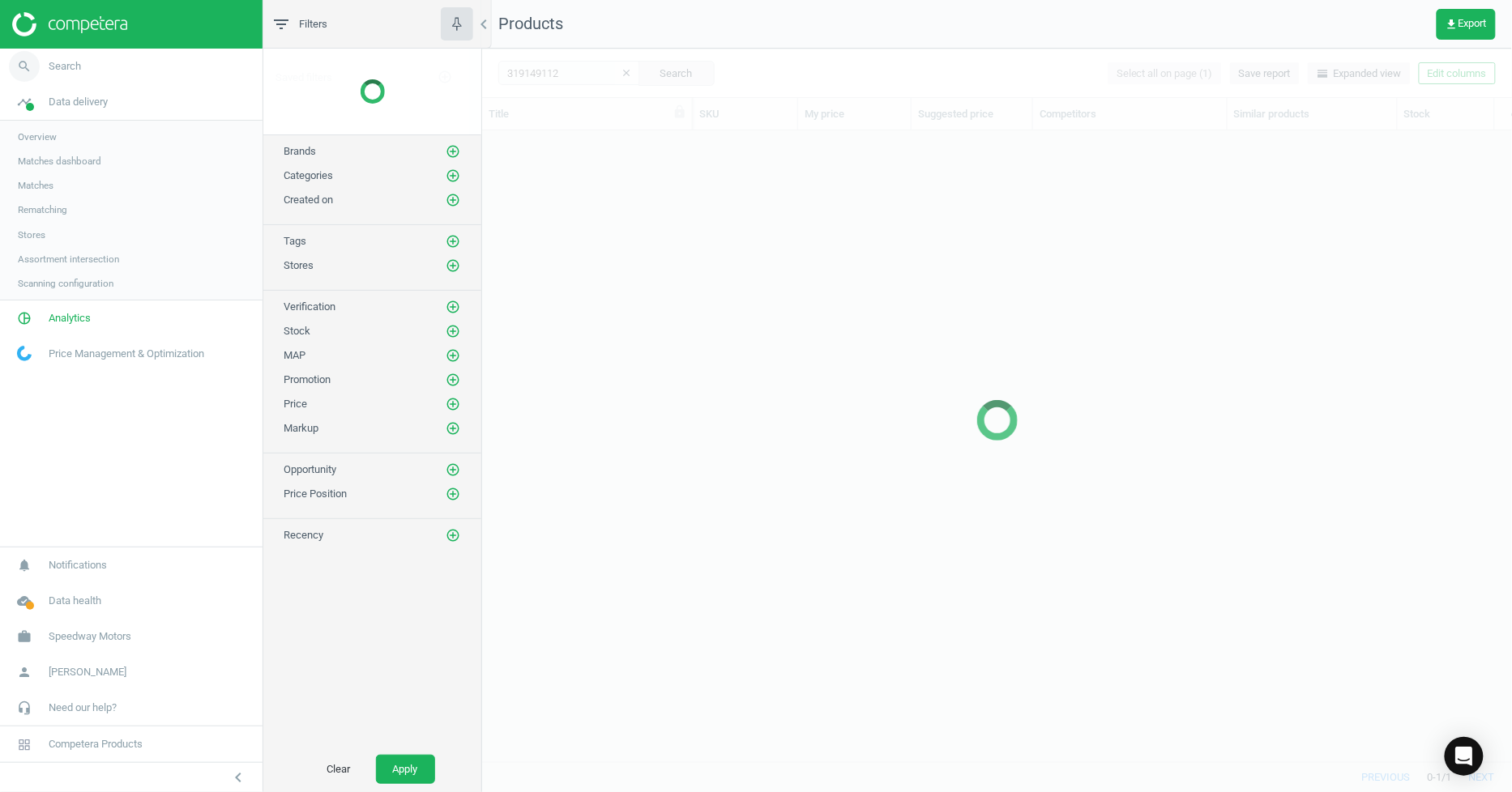
scroll to position [14, 14]
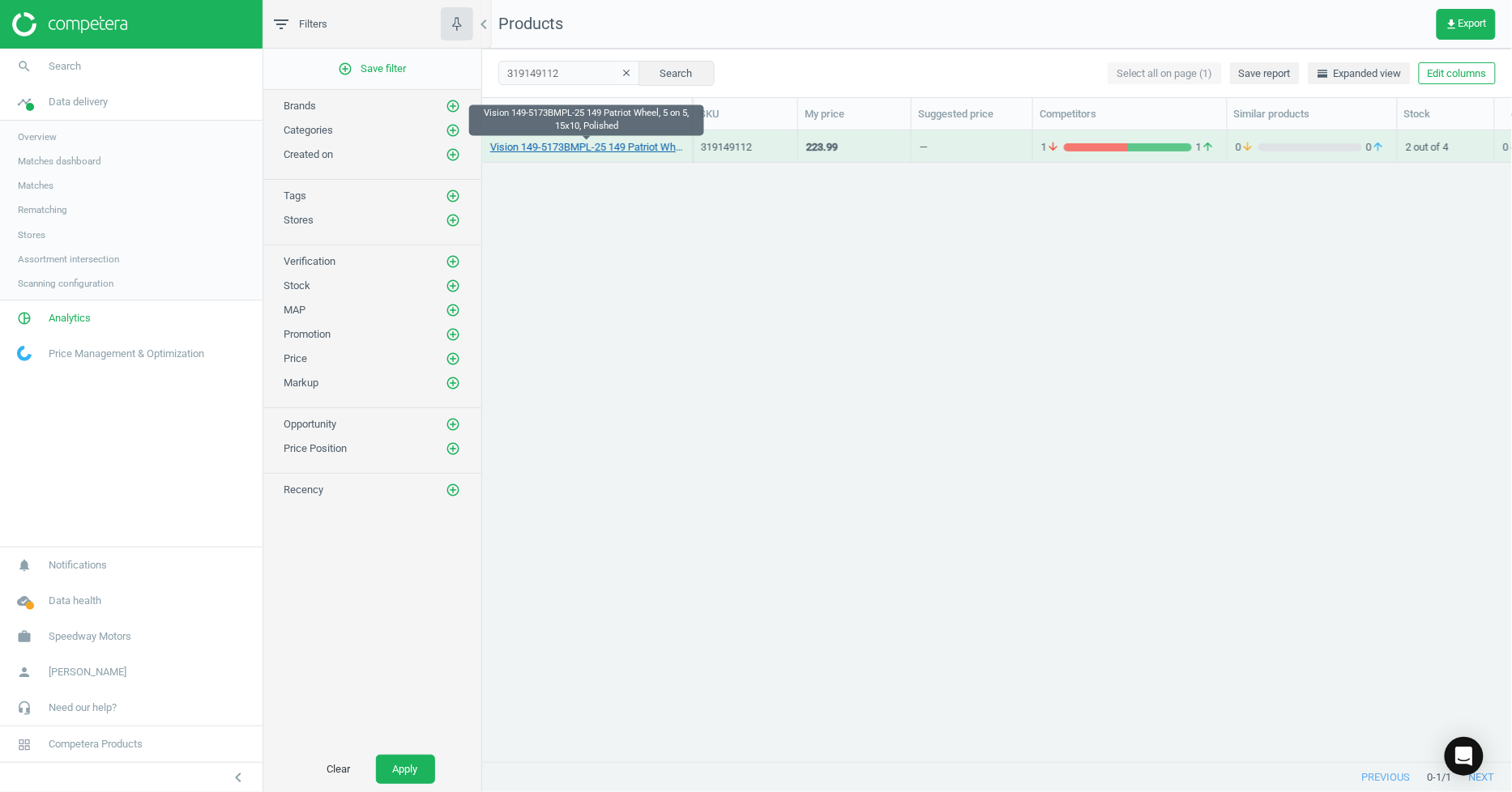
click at [612, 146] on link "Vision 149-5173BMPL-25 149 Patriot Wheel, 5 on 5, 15x10, Polished" at bounding box center [586, 147] width 194 height 15
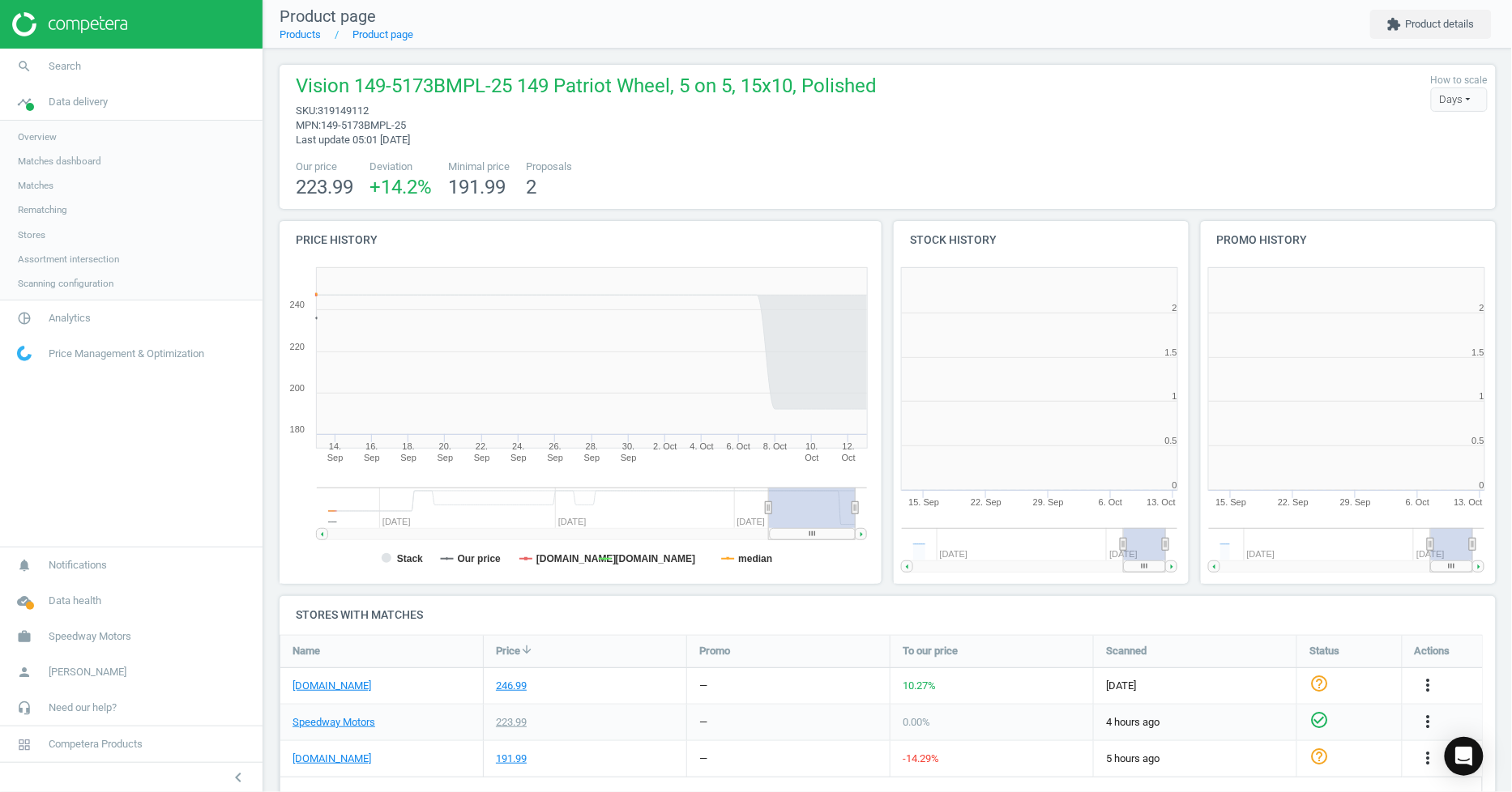
scroll to position [353, 320]
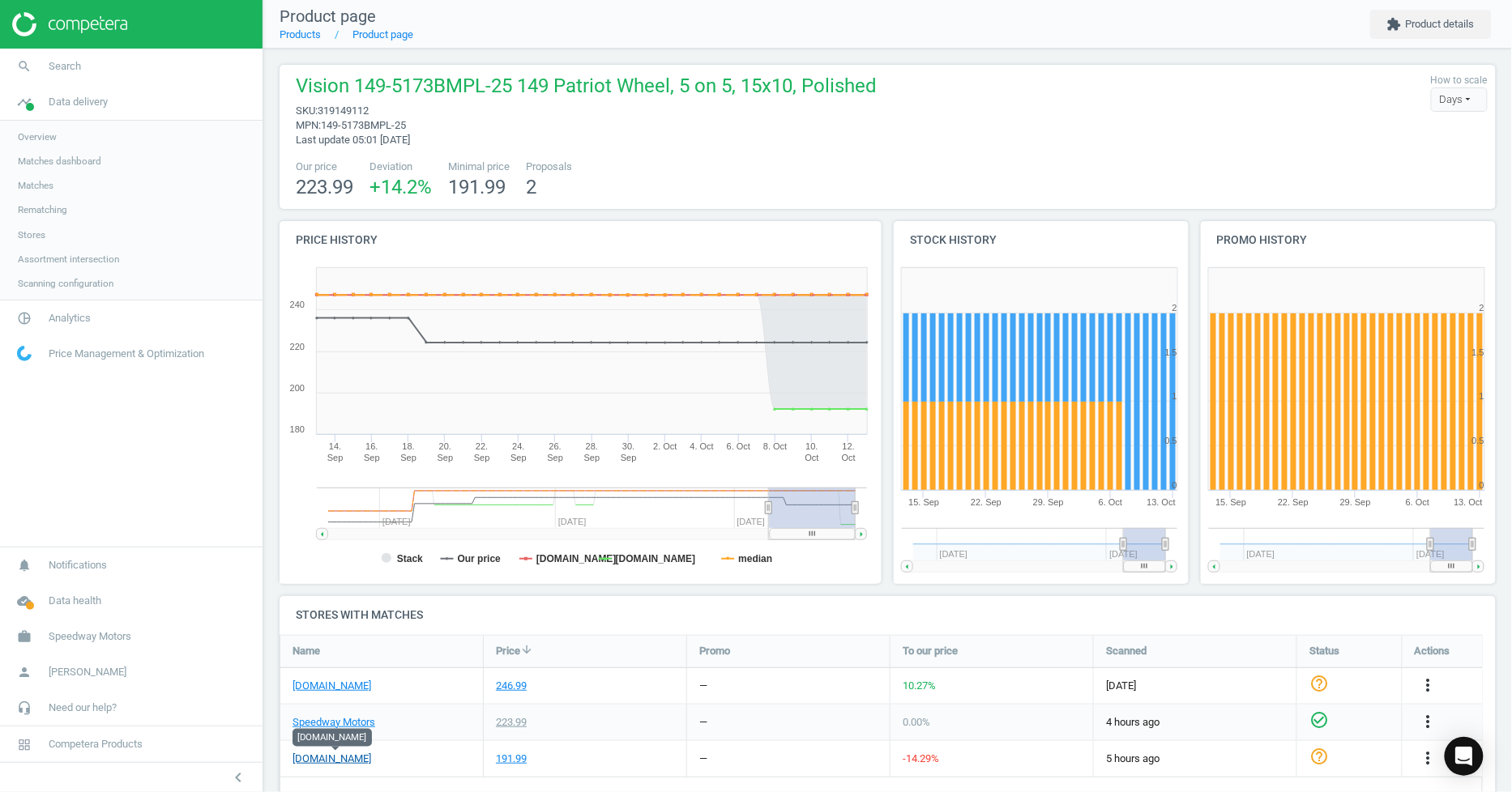
click at [340, 762] on link "[DOMAIN_NAME]" at bounding box center [332, 759] width 78 height 15
click at [111, 71] on link "search Search" at bounding box center [131, 65] width 263 height 35
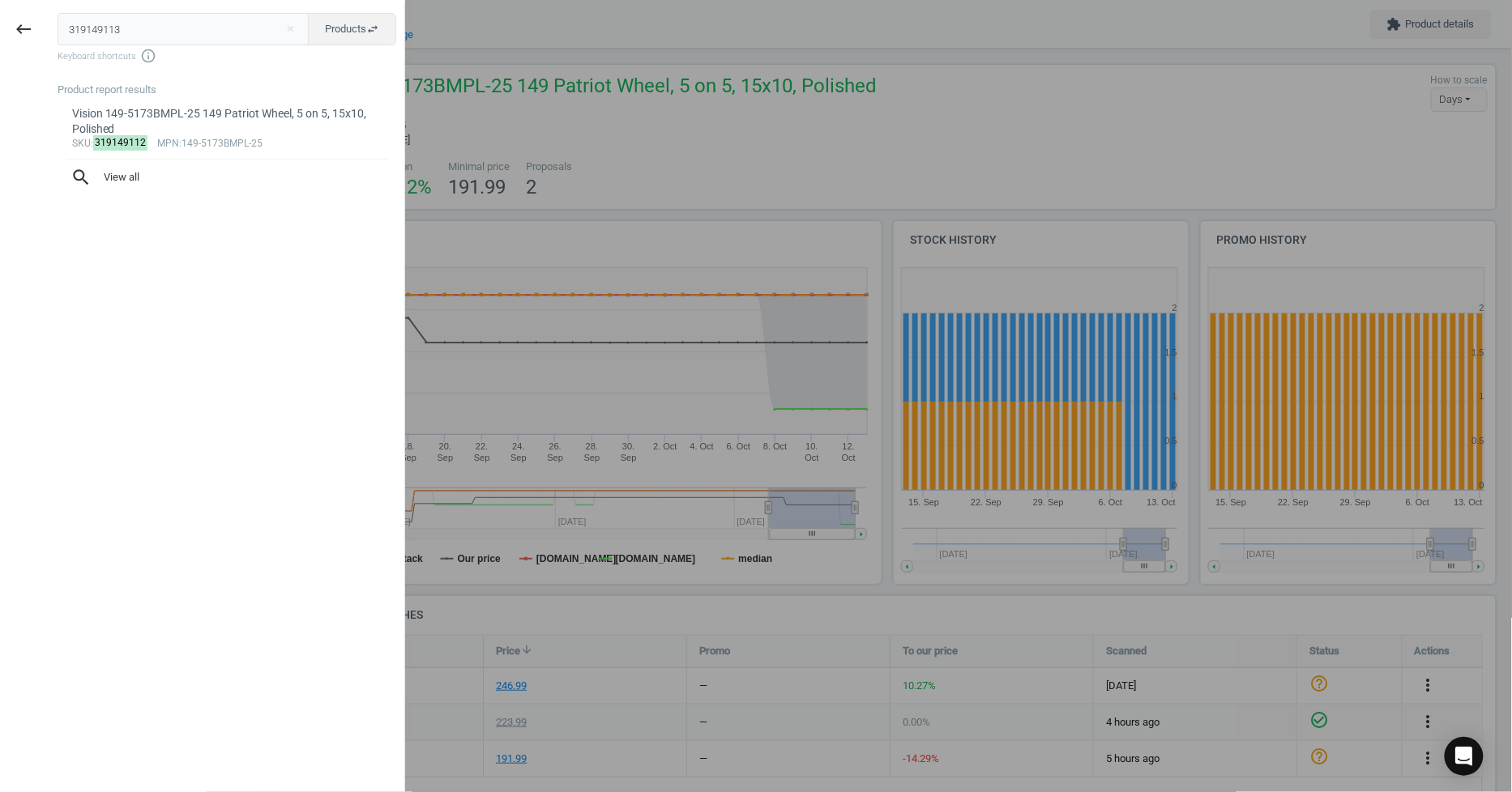
type input "319149113"
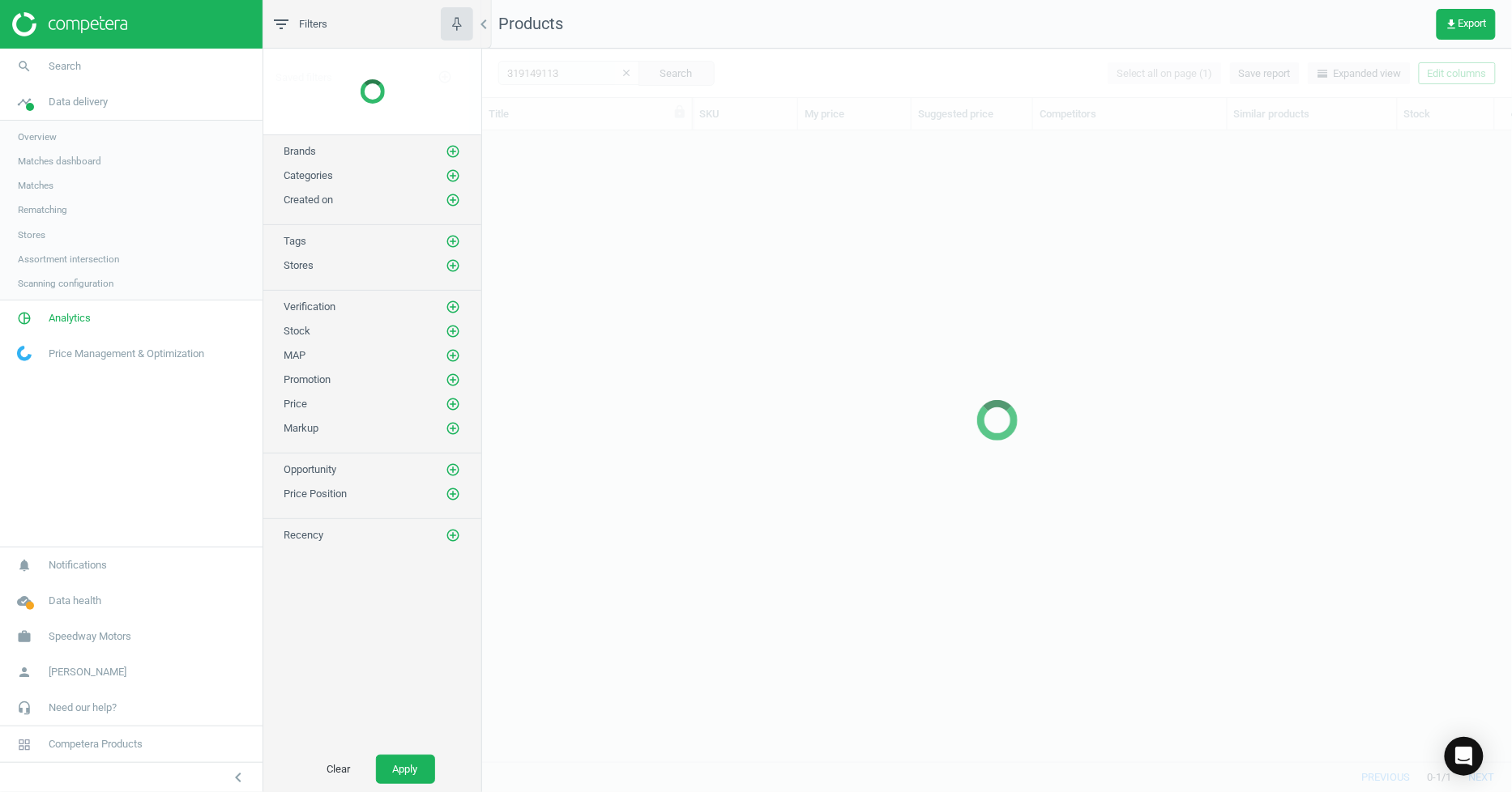
scroll to position [14, 14]
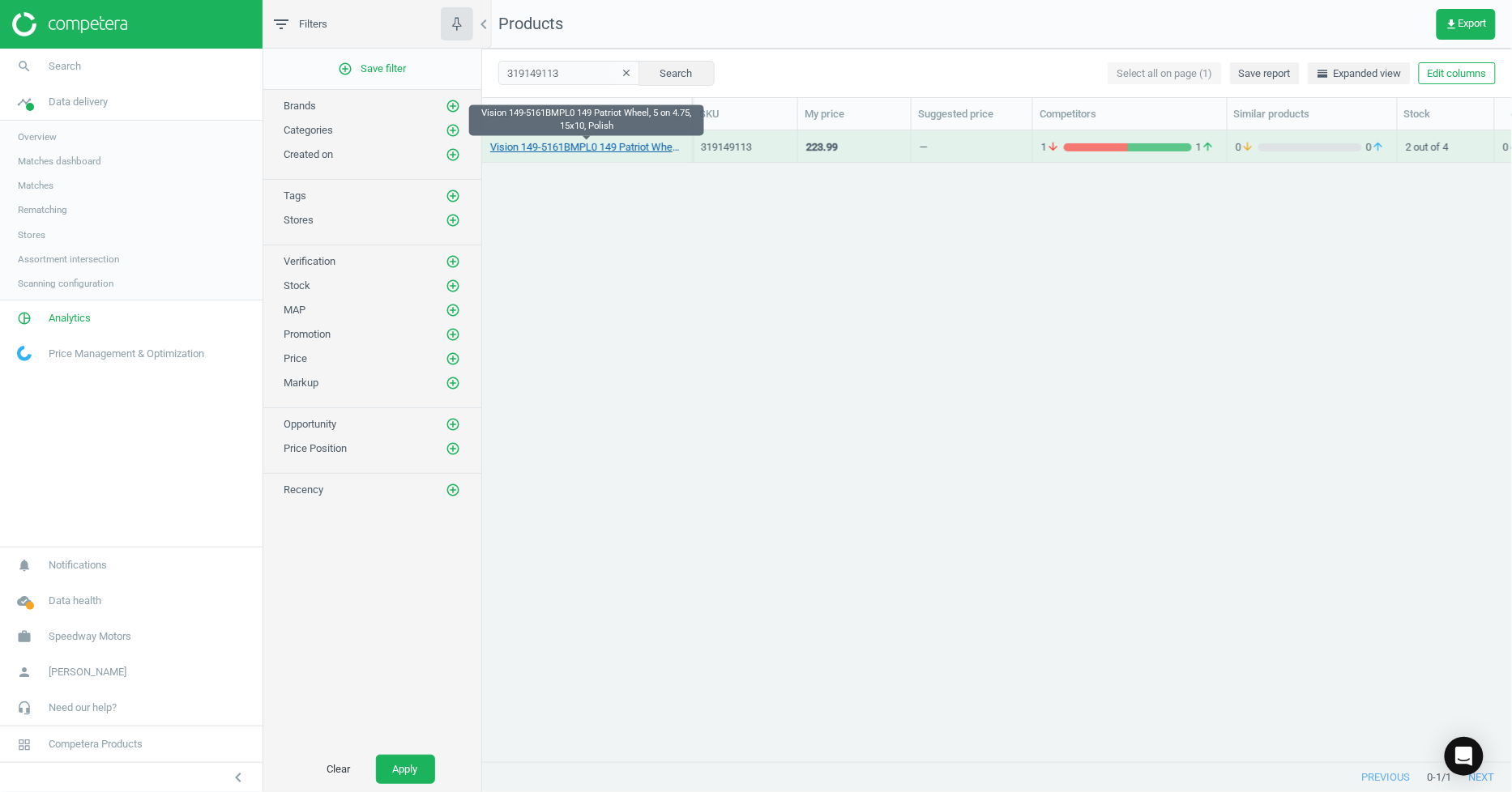
click at [621, 149] on link "Vision 149-5161BMPL0 149 Patriot Wheel, 5 on 4.75, 15x10, Polish" at bounding box center [586, 147] width 194 height 15
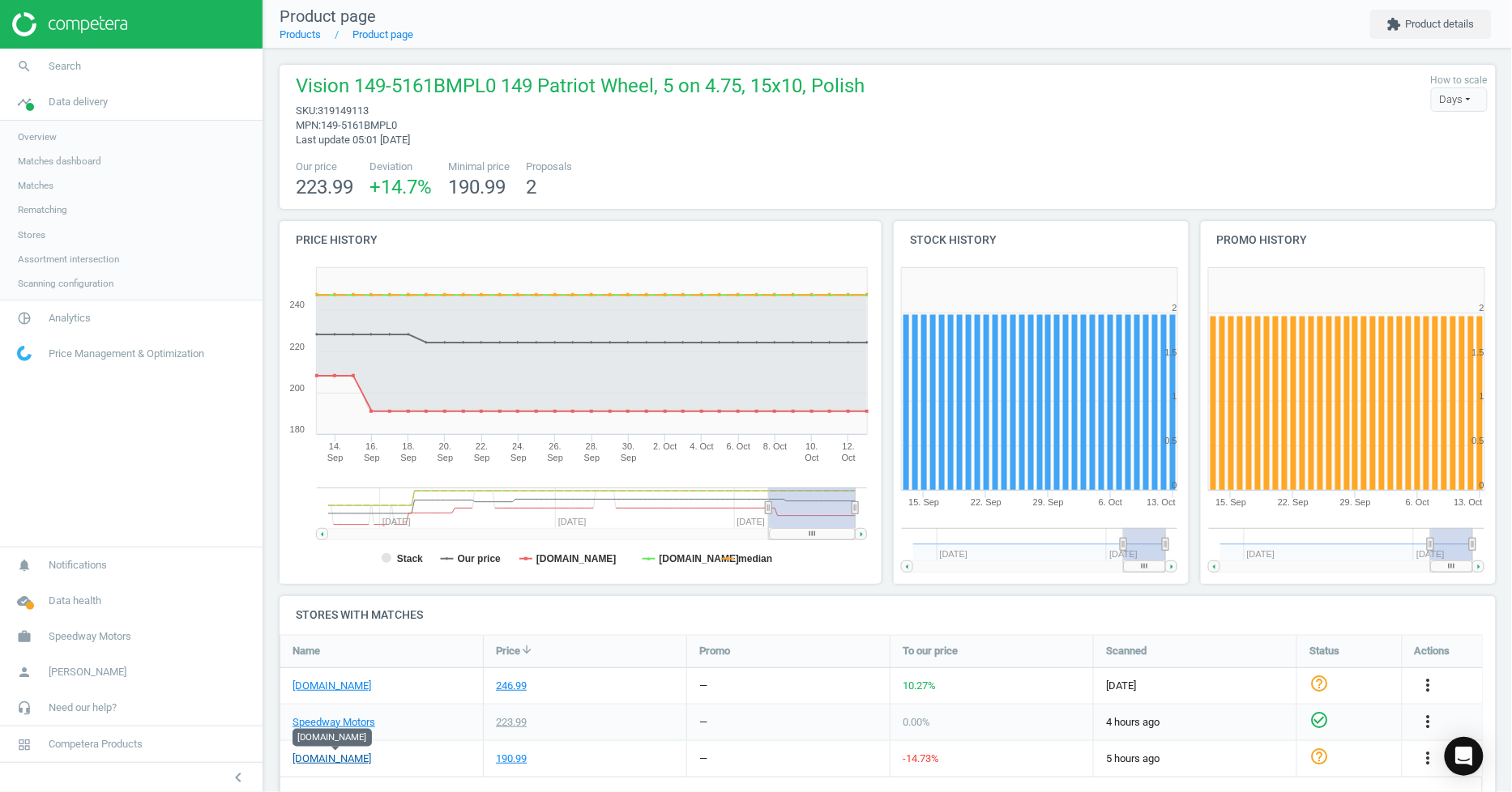
click at [325, 765] on link "[DOMAIN_NAME]" at bounding box center [332, 759] width 78 height 15
click at [87, 60] on link "search Search" at bounding box center [131, 65] width 263 height 35
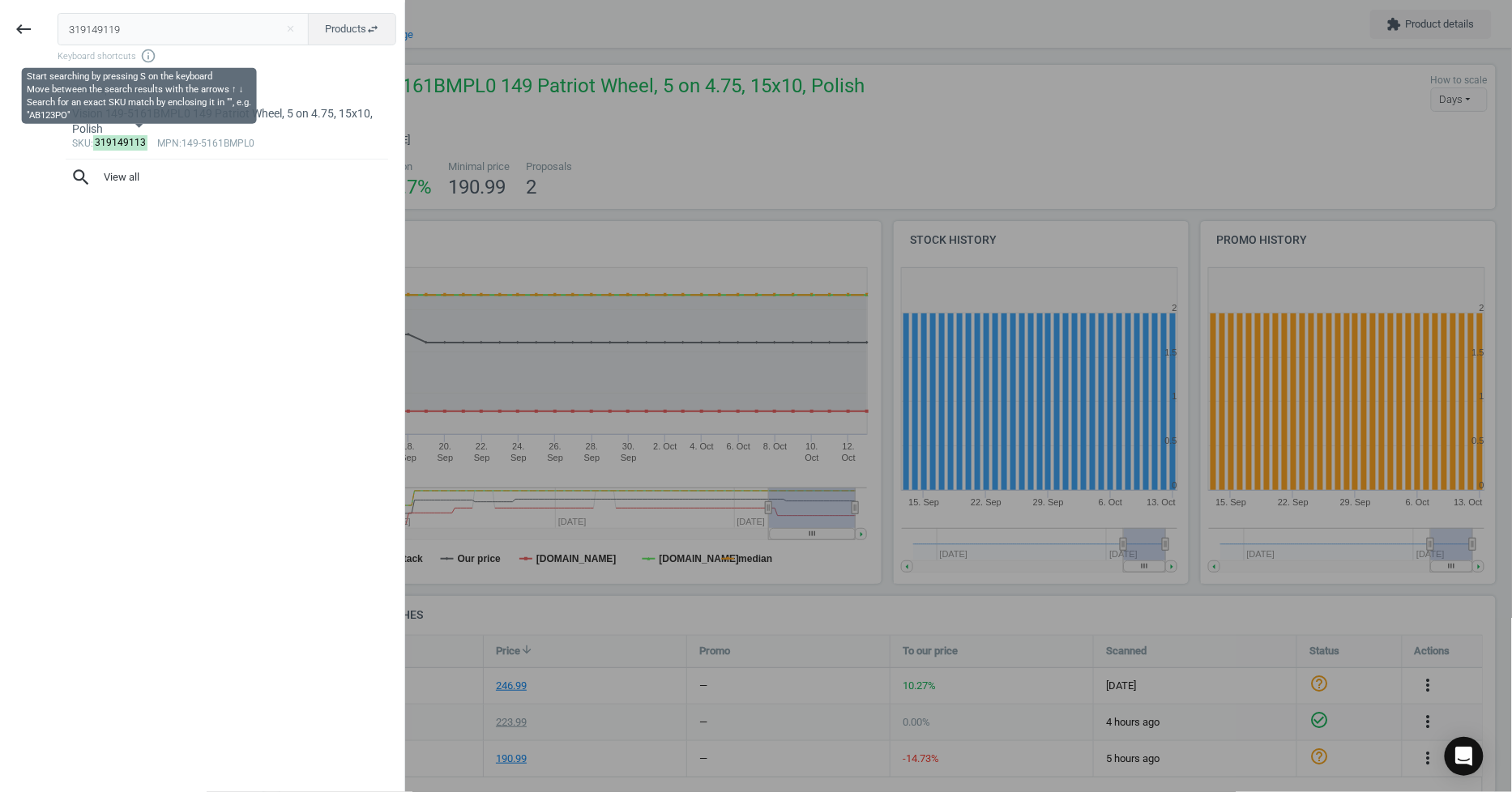
type input "319149119"
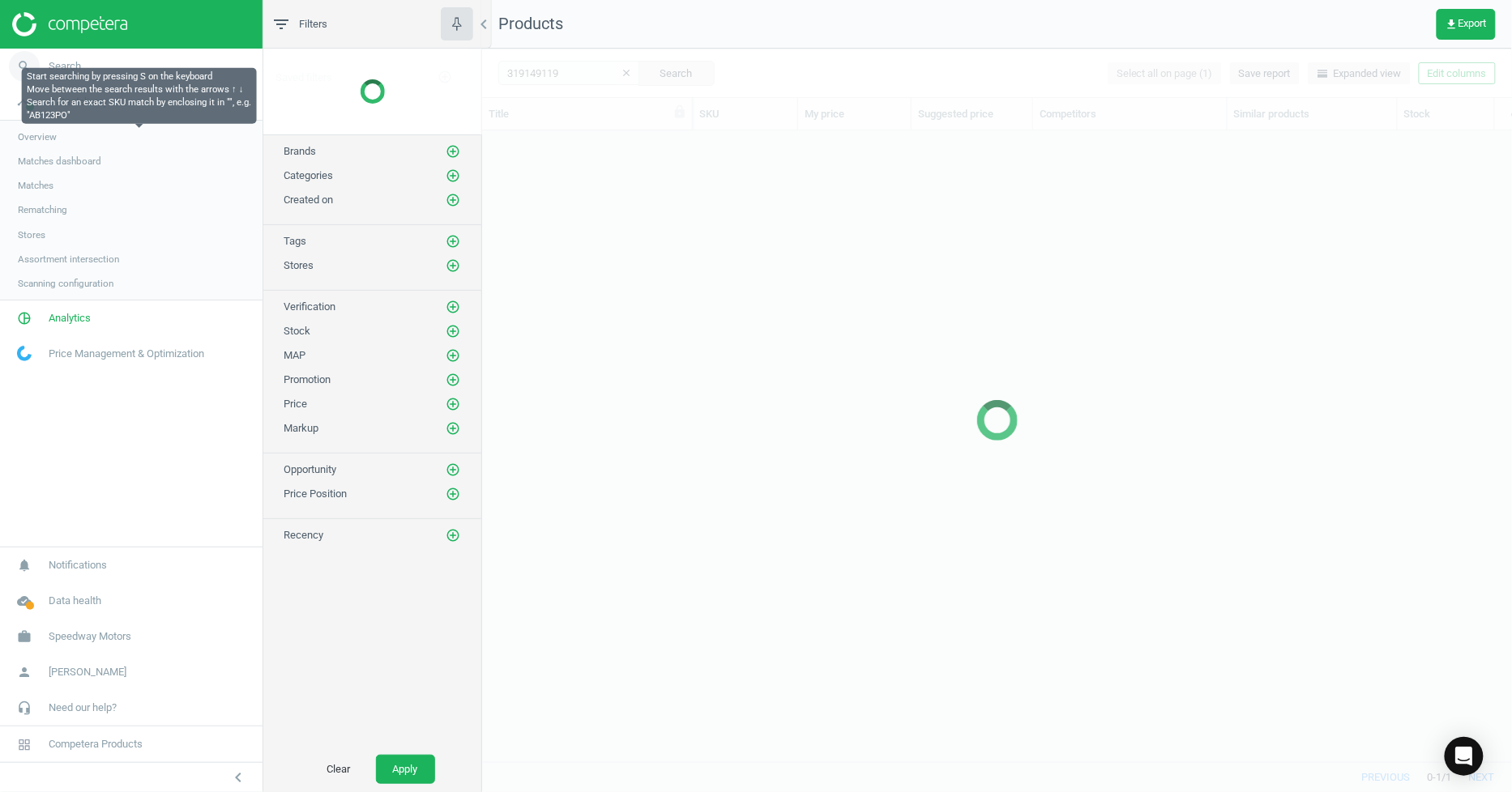
scroll to position [604, 1016]
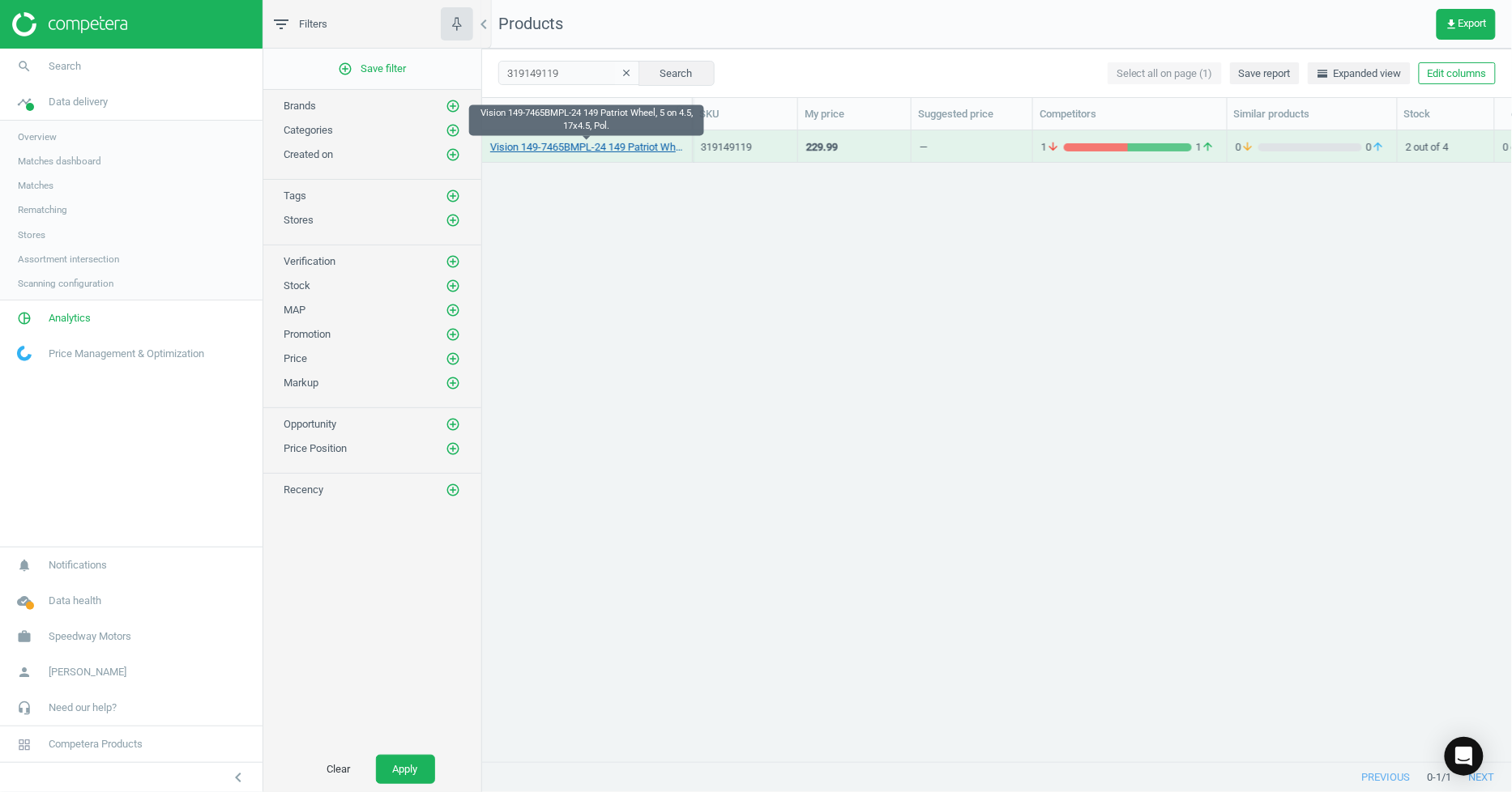
click at [556, 144] on link "Vision 149-7465BMPL-24 149 Patriot Wheel, 5 on 4.5, 17x4.5, Pol." at bounding box center [586, 147] width 194 height 15
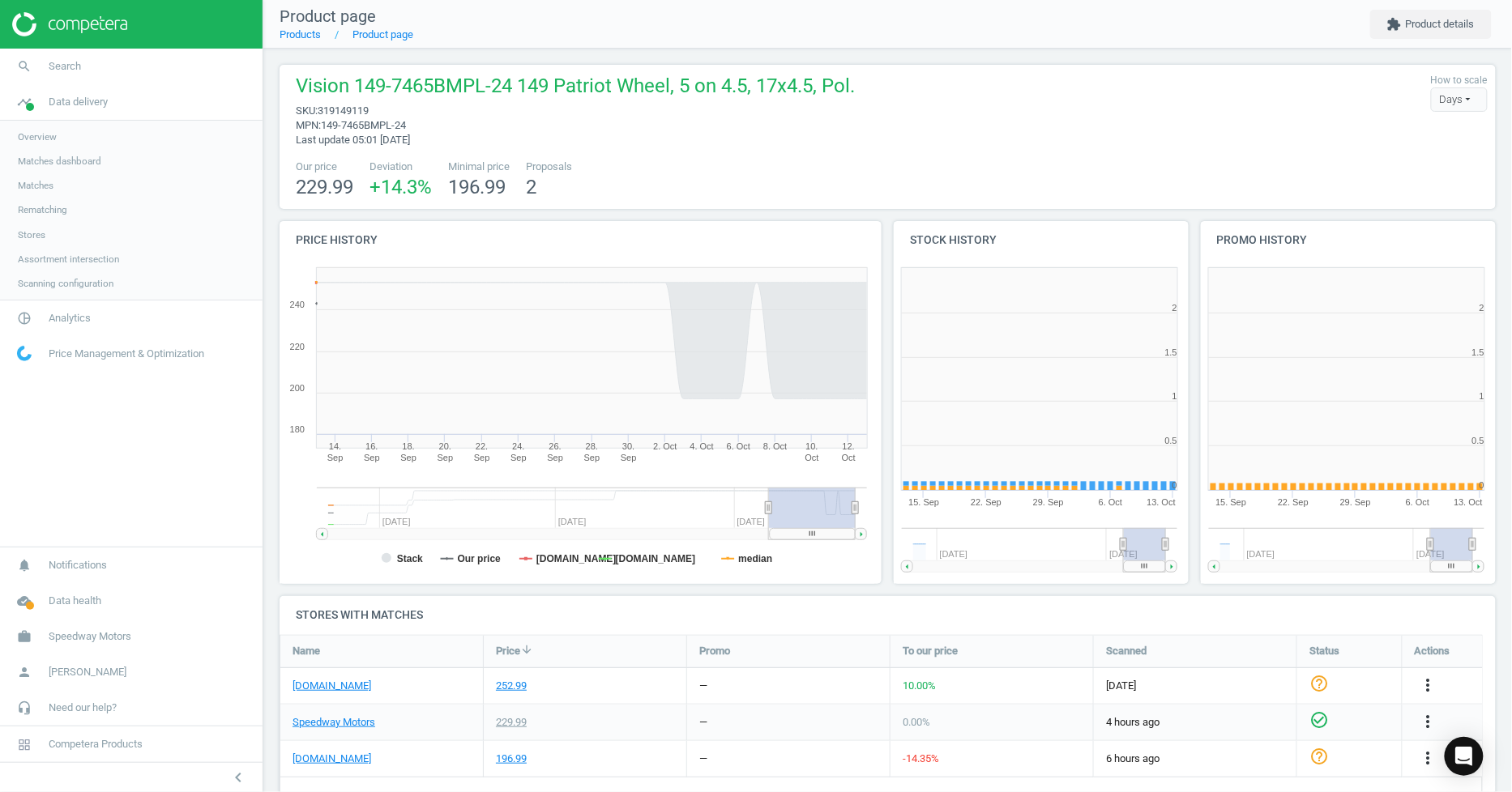
scroll to position [353, 320]
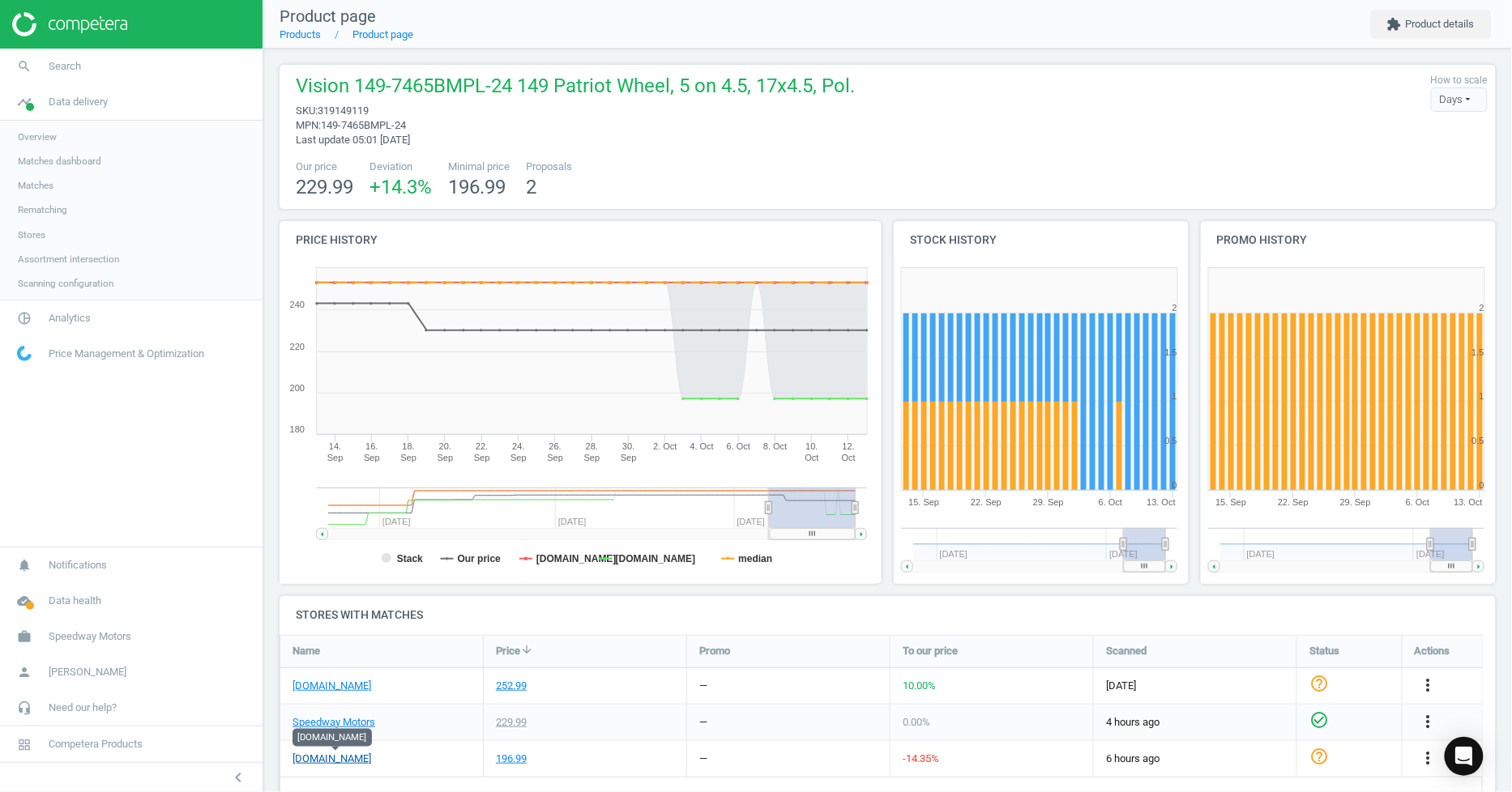
click at [306, 757] on link "[DOMAIN_NAME]" at bounding box center [332, 759] width 78 height 15
